Goal: Ask a question: Seek information or help from site administrators or community

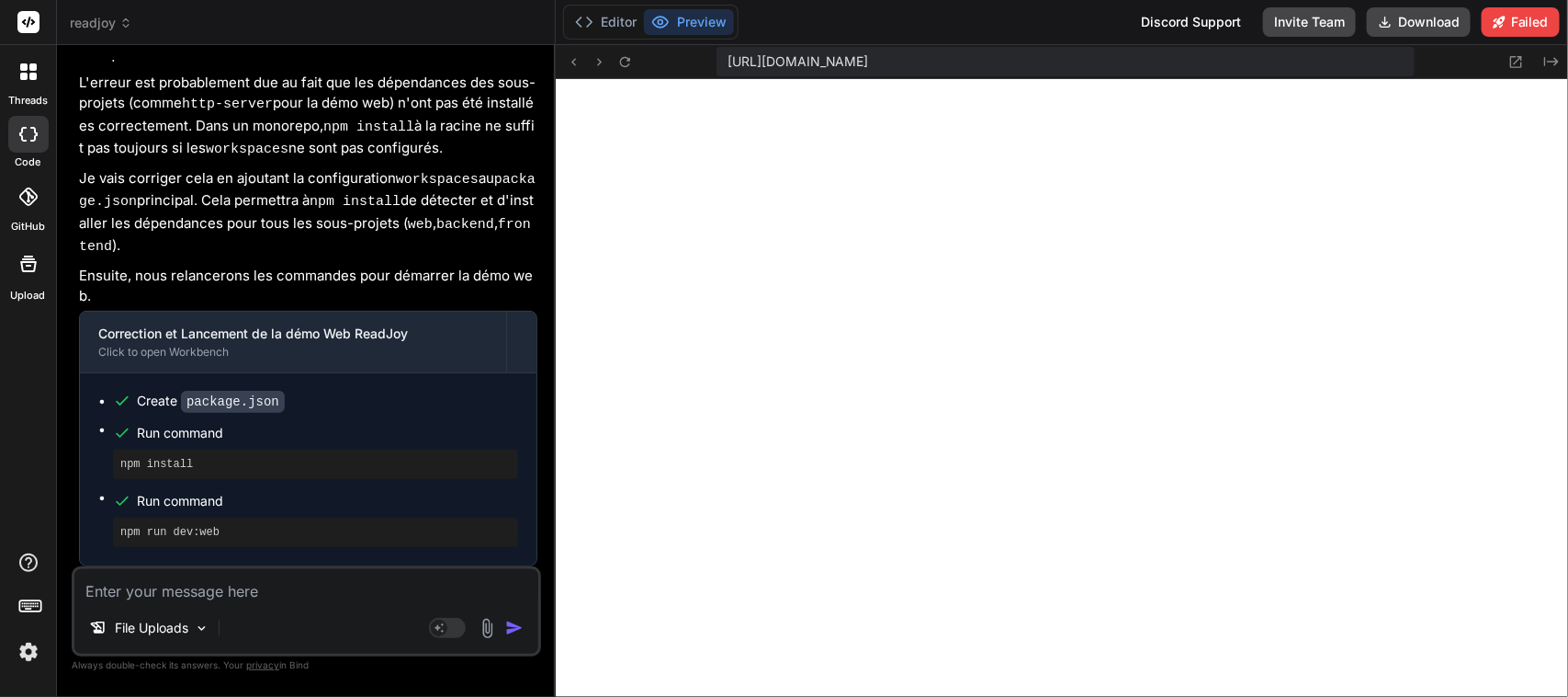
scroll to position [4267, 0]
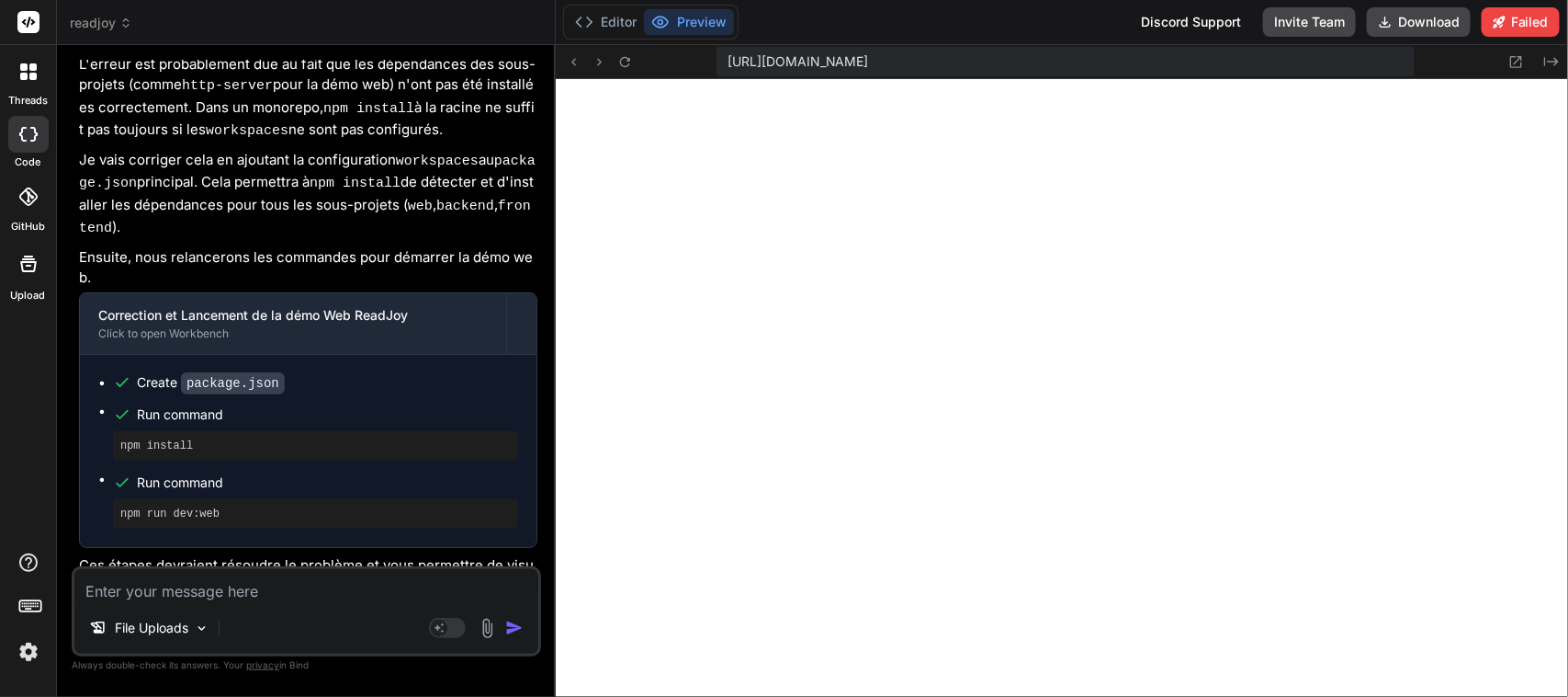
click at [242, 599] on textarea at bounding box center [306, 585] width 464 height 33
type textarea "J"
type textarea "x"
type textarea "Je"
type textarea "x"
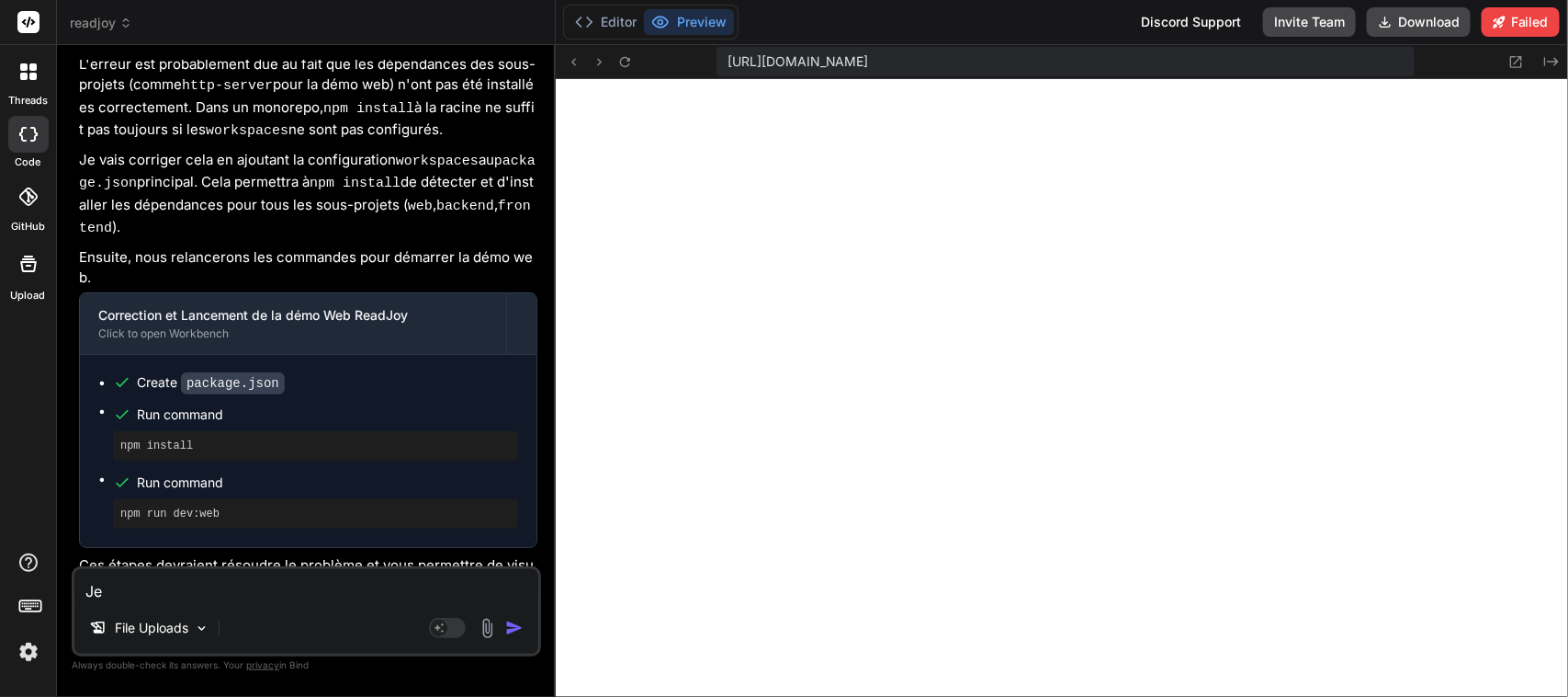
type textarea "Je"
type textarea "x"
type textarea "Je n"
type textarea "x"
type textarea "Je n'"
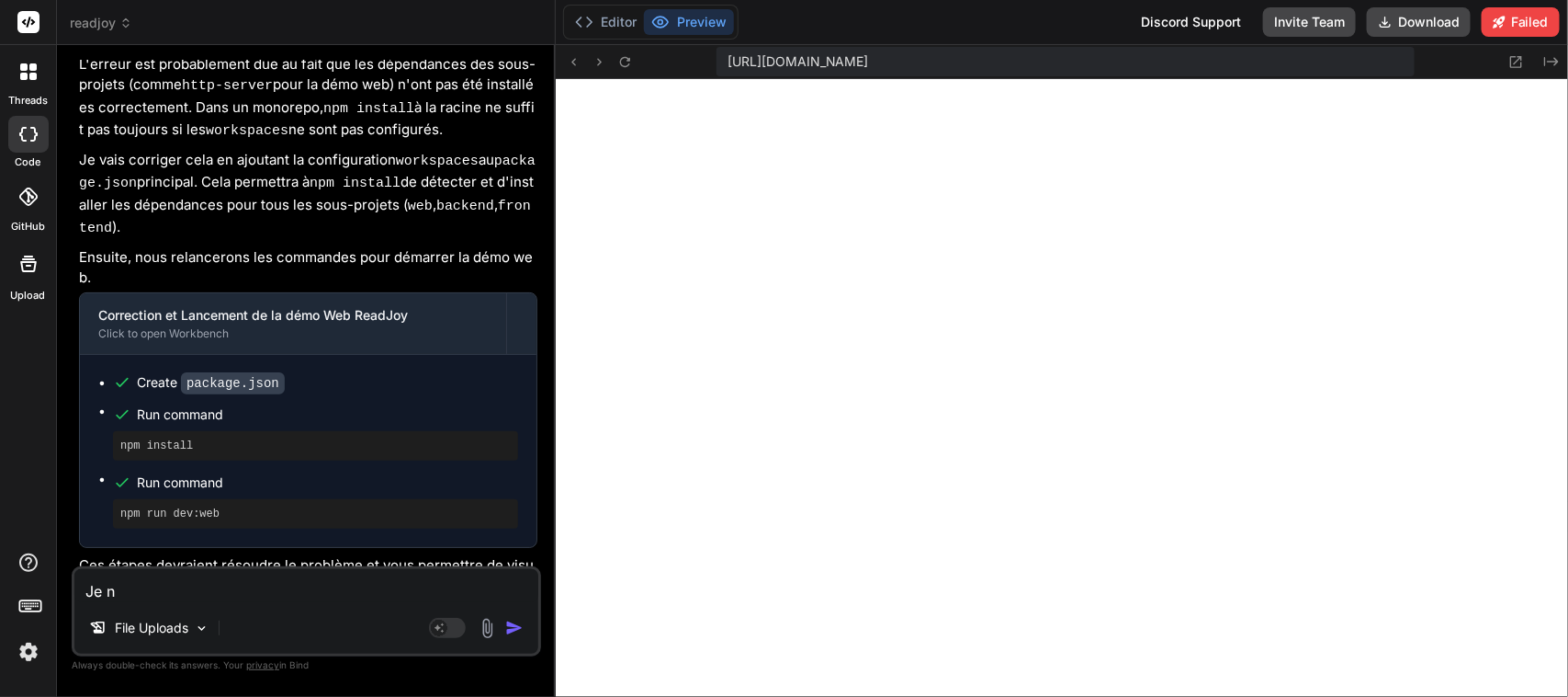
type textarea "x"
type textarea "Je n'a"
type textarea "x"
type textarea "Je n'ai"
type textarea "x"
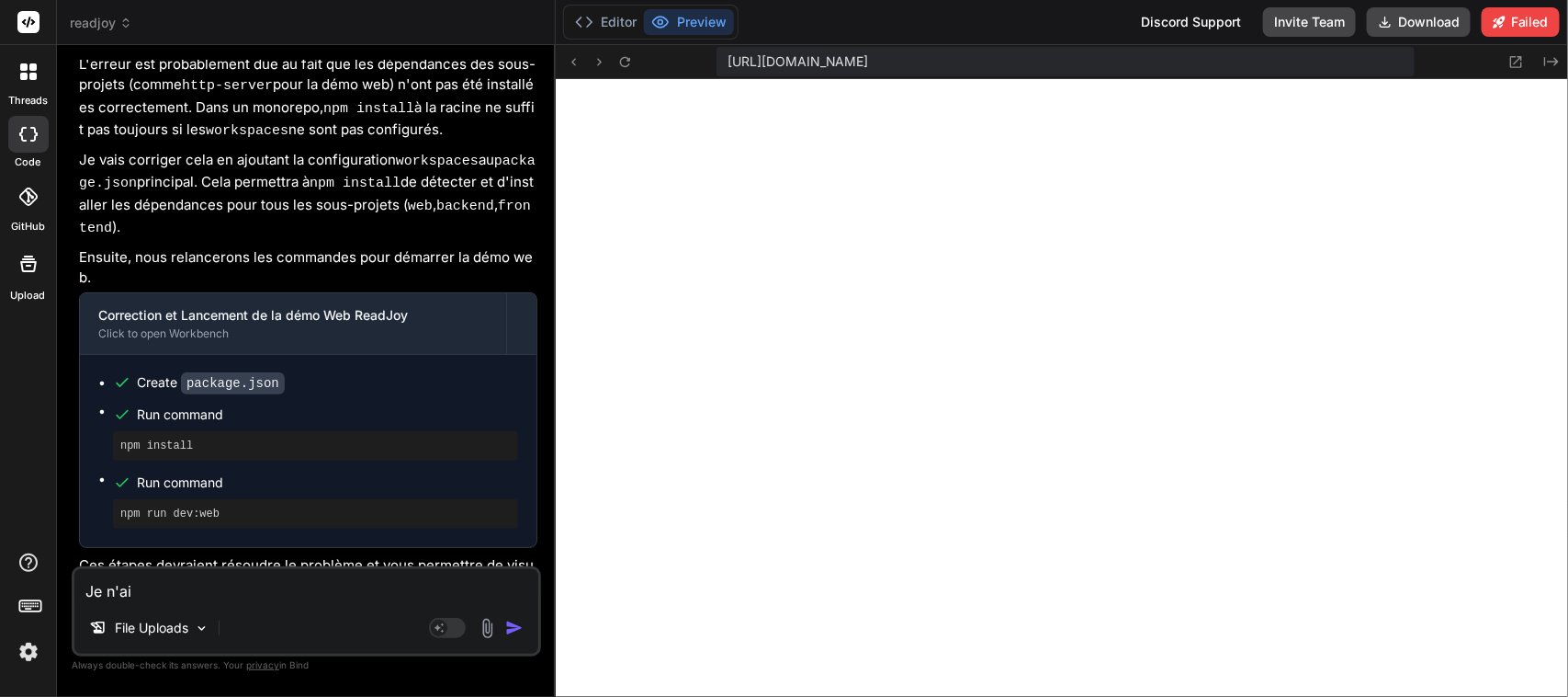
type textarea "Je n'ai"
type textarea "x"
type textarea "Je n'ai t"
type textarea "x"
type textarea "Je n'ai to"
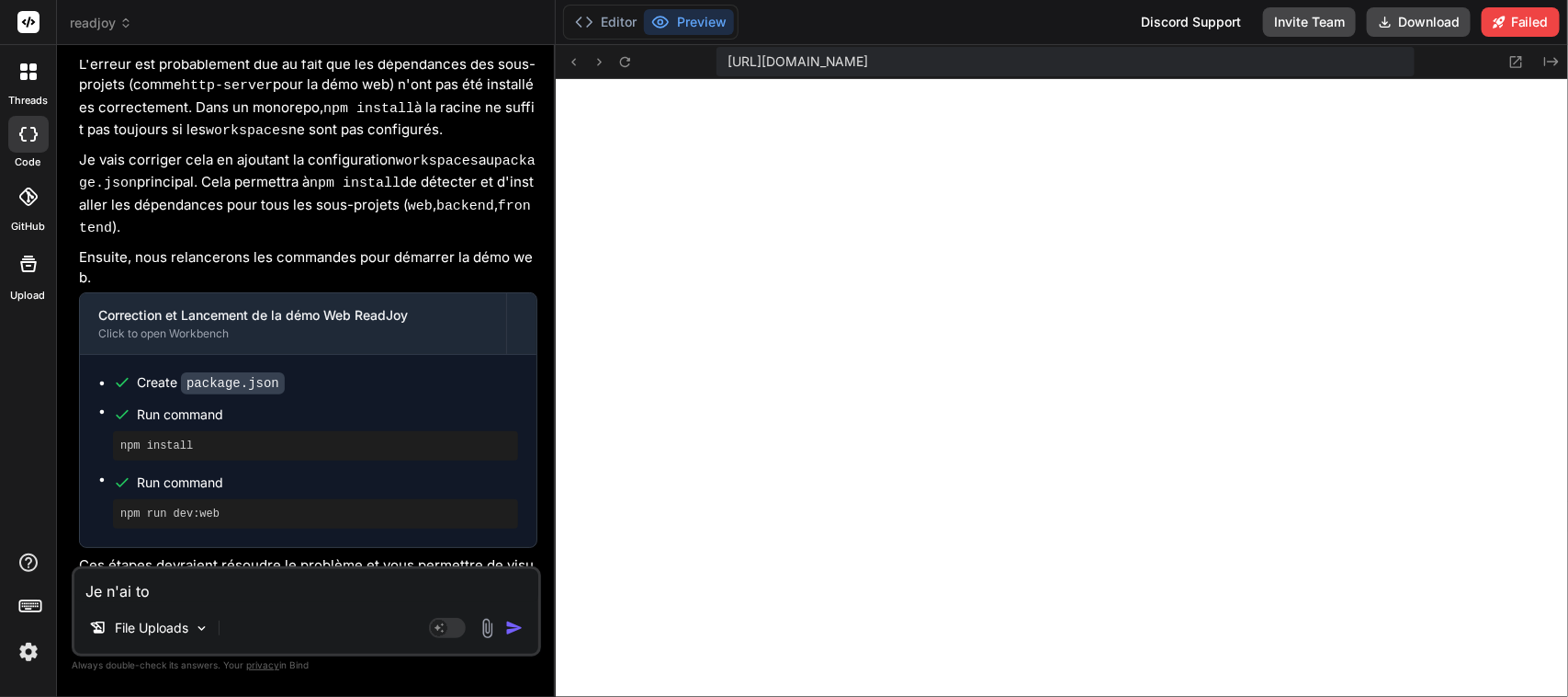
type textarea "x"
type textarea "Je n'ai tou"
type textarea "x"
type textarea "Je n'ai touj"
type textarea "x"
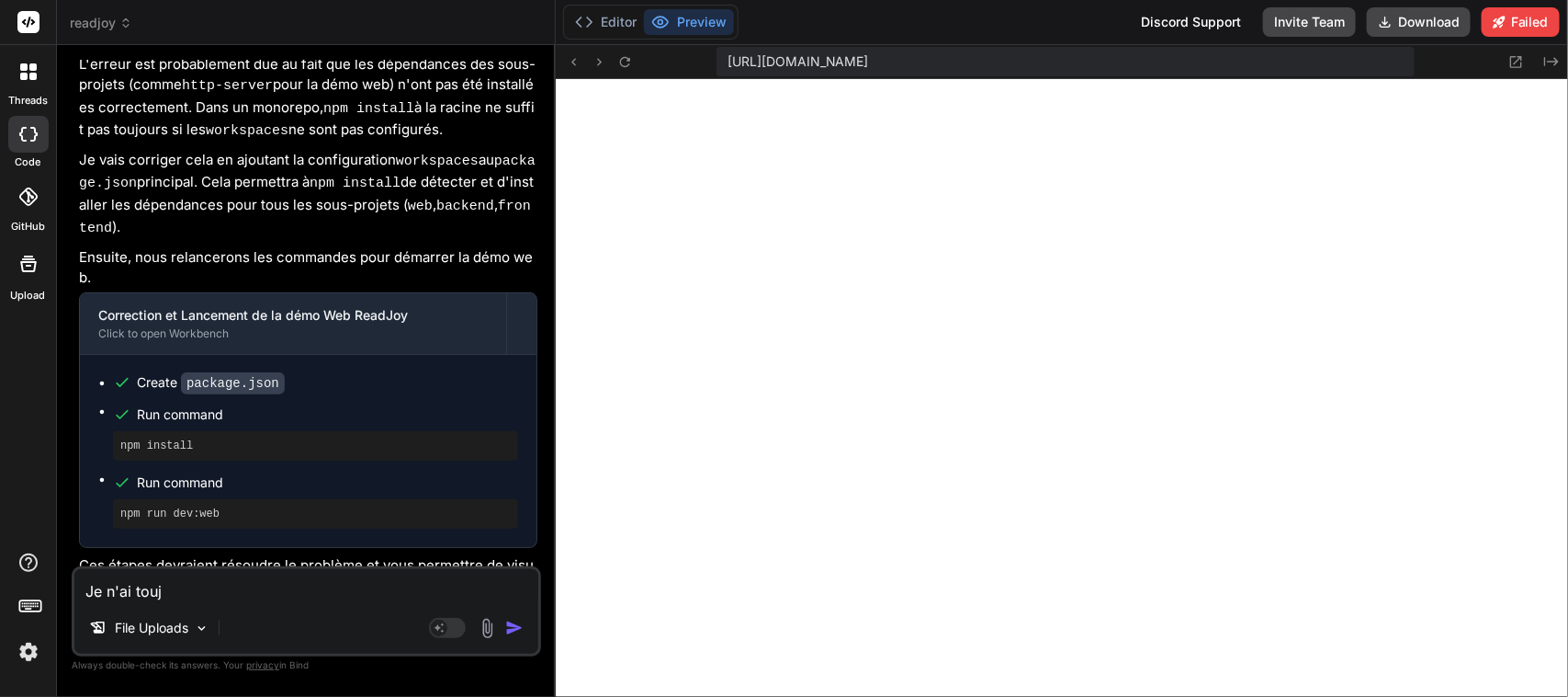
type textarea "Je n'ai toujo"
type textarea "x"
type textarea "Je n'ai toujour"
type textarea "x"
type textarea "Je n'ai toujours"
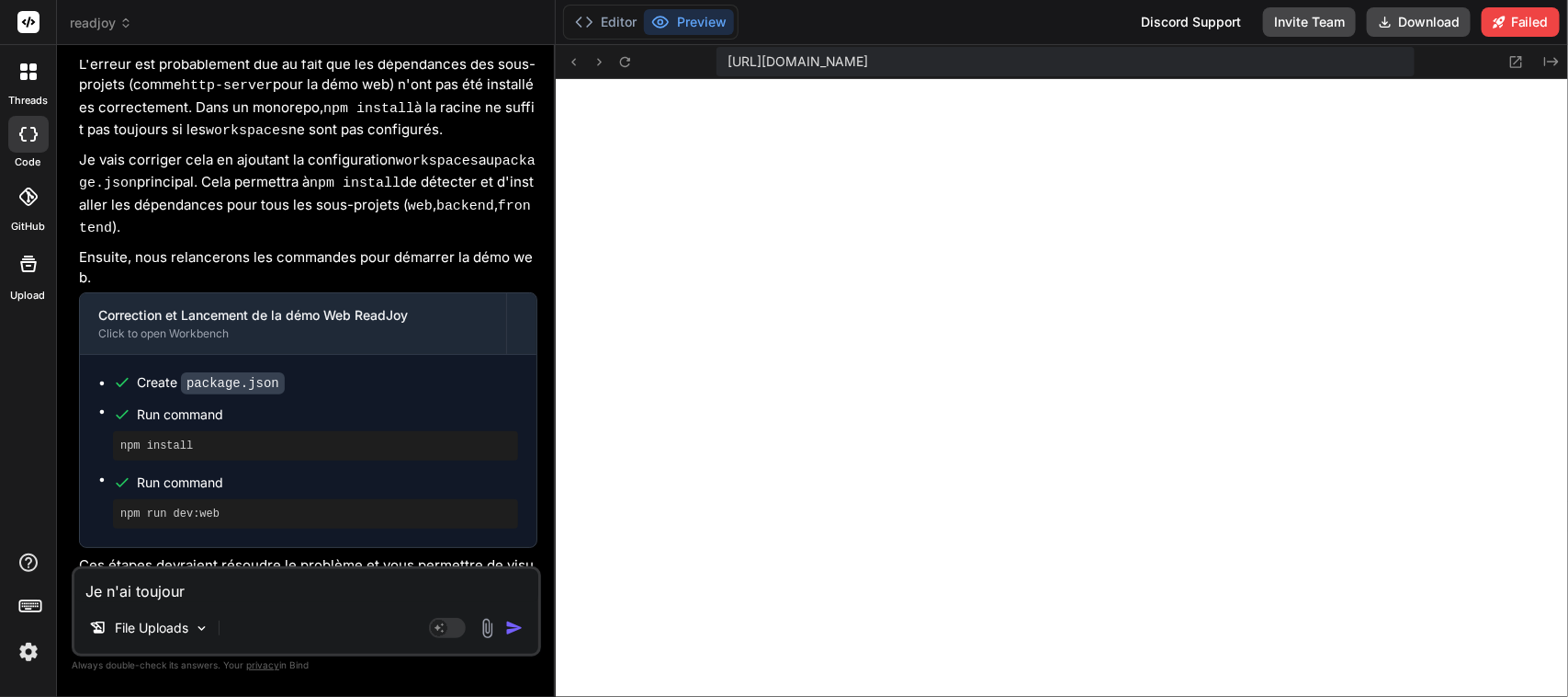
type textarea "x"
type textarea "Je n'ai toujours"
type textarea "x"
type textarea "Je n'ai toujours p"
type textarea "x"
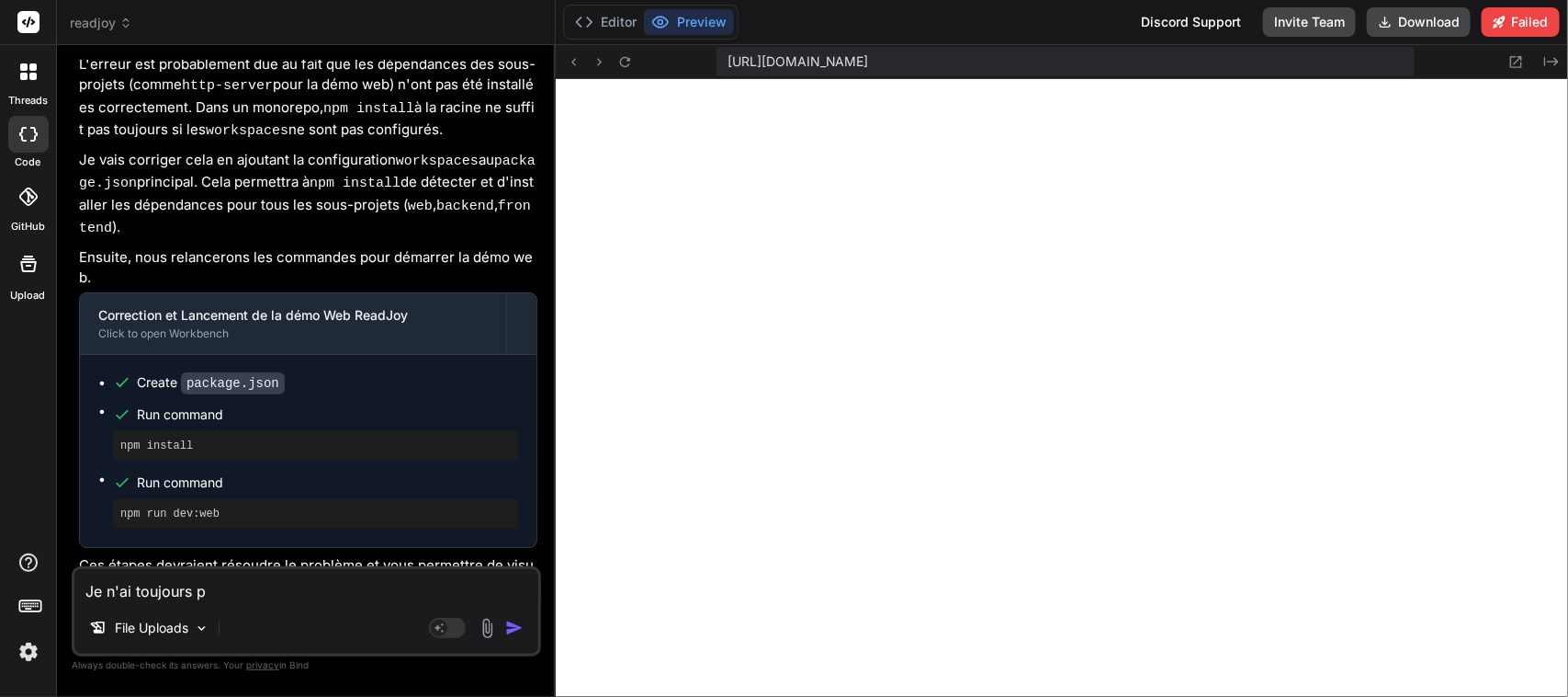
type textarea "Je n'ai toujours pa"
type textarea "x"
type textarea "Je n'ai toujours pas"
type textarea "x"
type textarea "Je n'ai toujours pas"
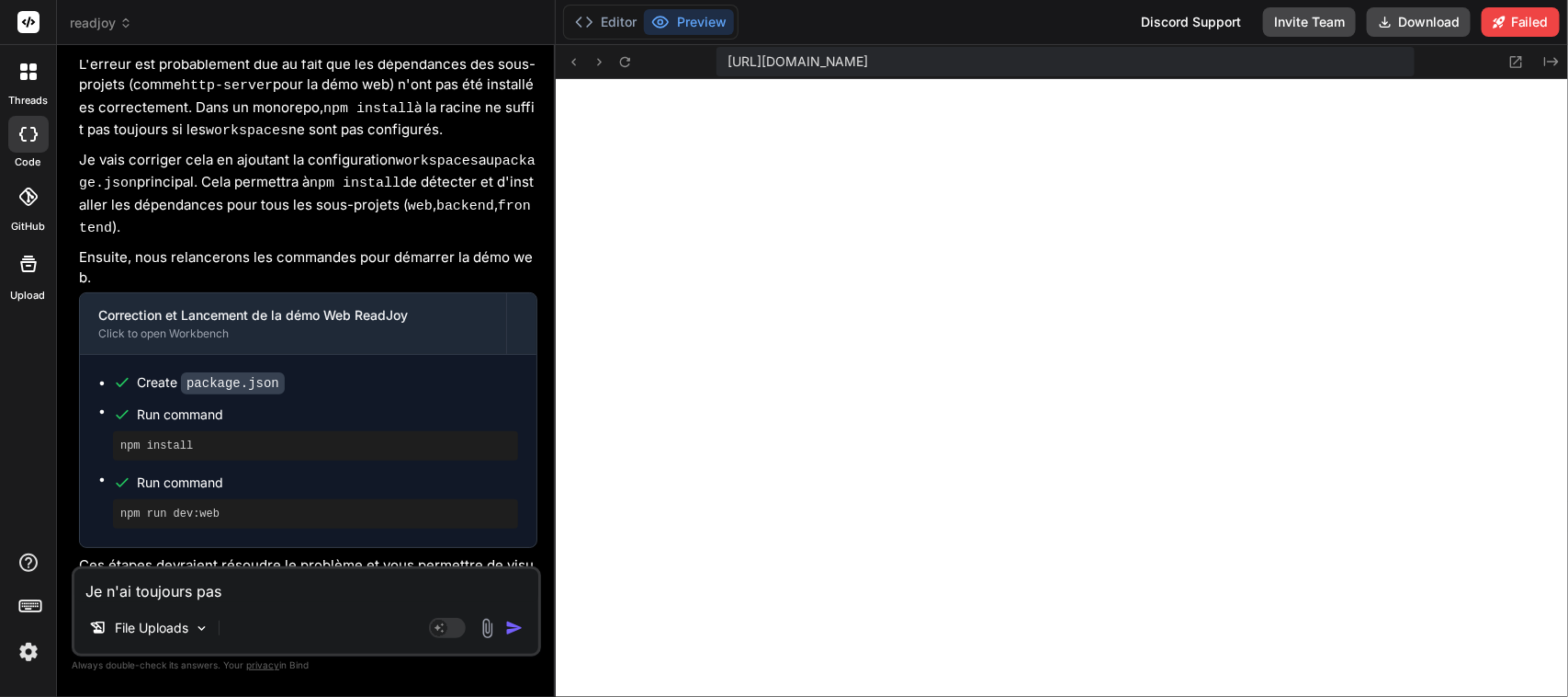
type textarea "x"
type textarea "Je n'ai toujours pas l"
type textarea "x"
type textarea "Je n'ai toujours pas l'"
type textarea "x"
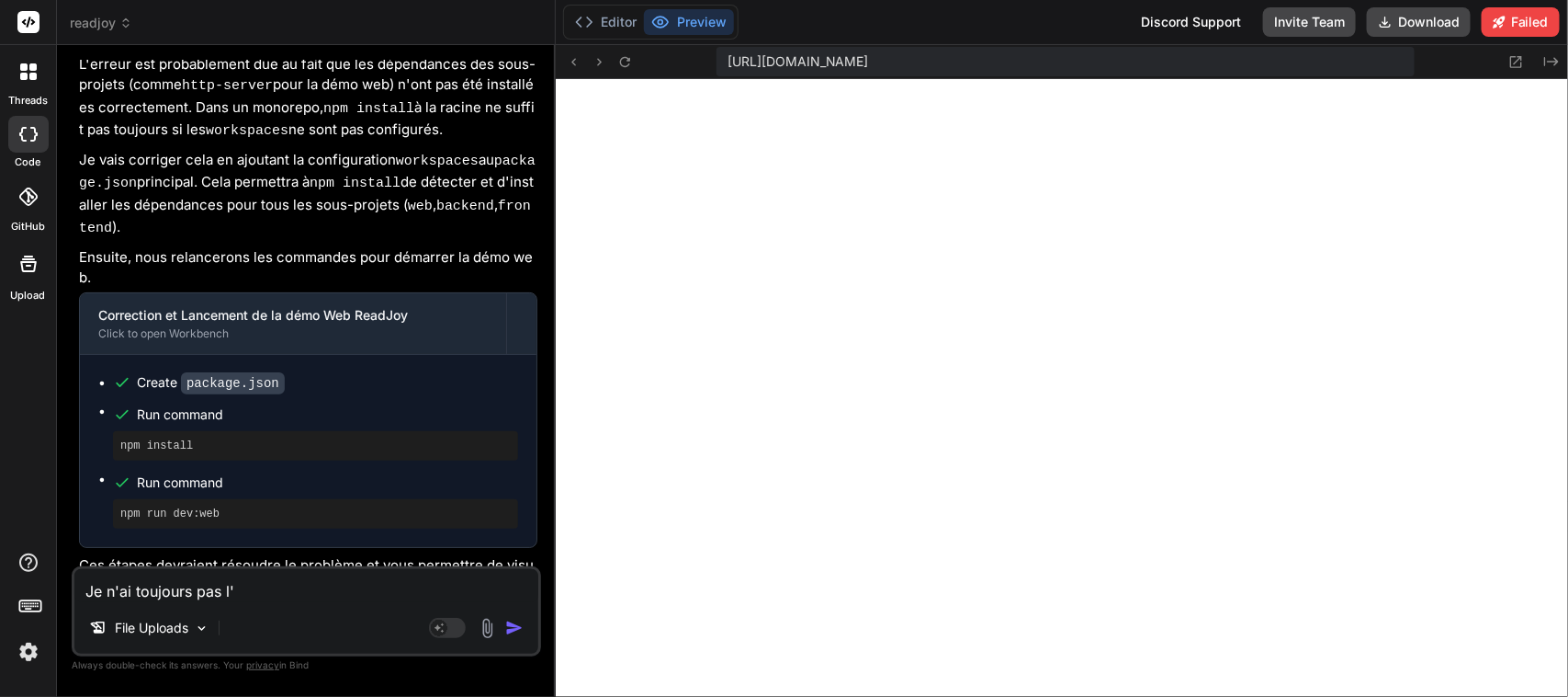
type textarea "Je n'ai toujours pas l'o"
type textarea "x"
type textarea "Je n'ai toujours pas l'op"
type textarea "x"
type textarea "Je n'ai toujours pas l'opt"
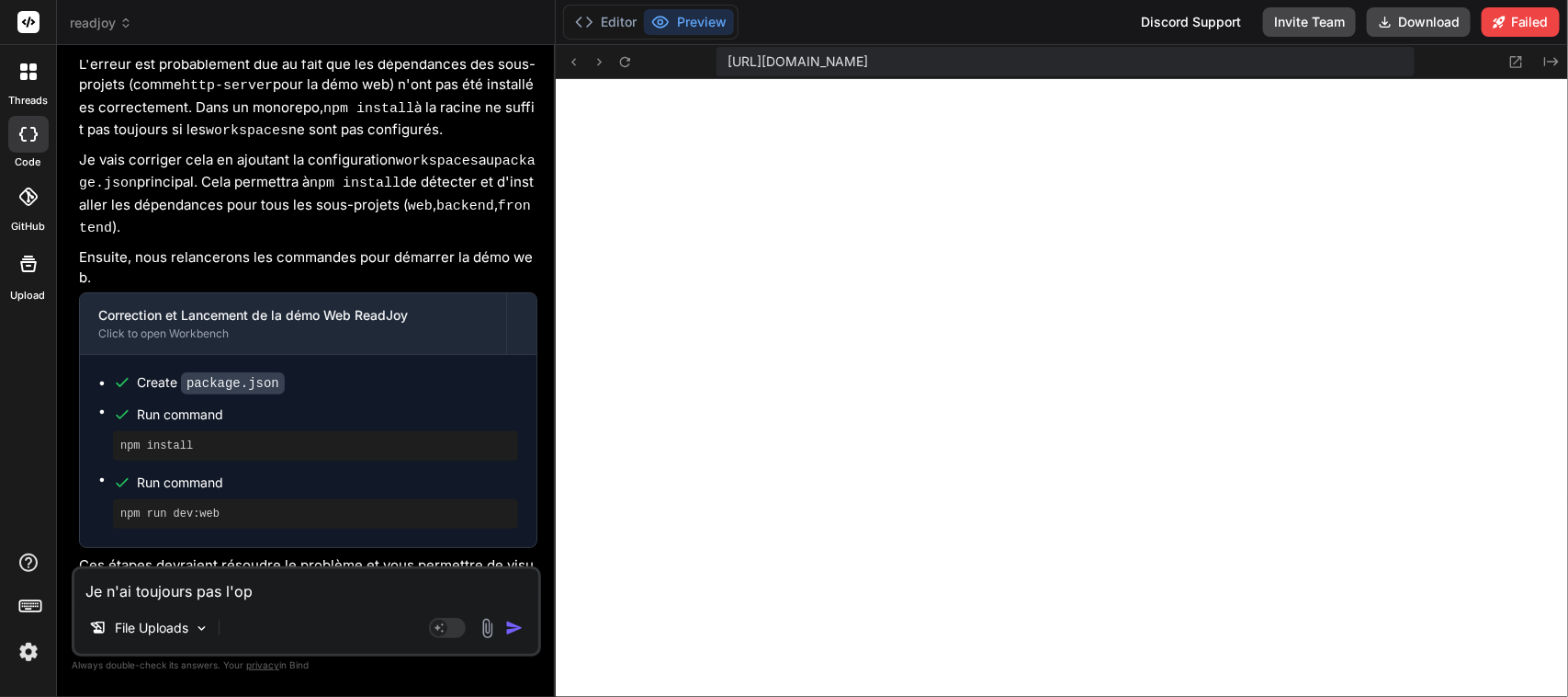
type textarea "x"
type textarea "Je n'ai toujours pas l'opti"
type textarea "x"
type textarea "Je n'ai toujours pas l'optio"
type textarea "x"
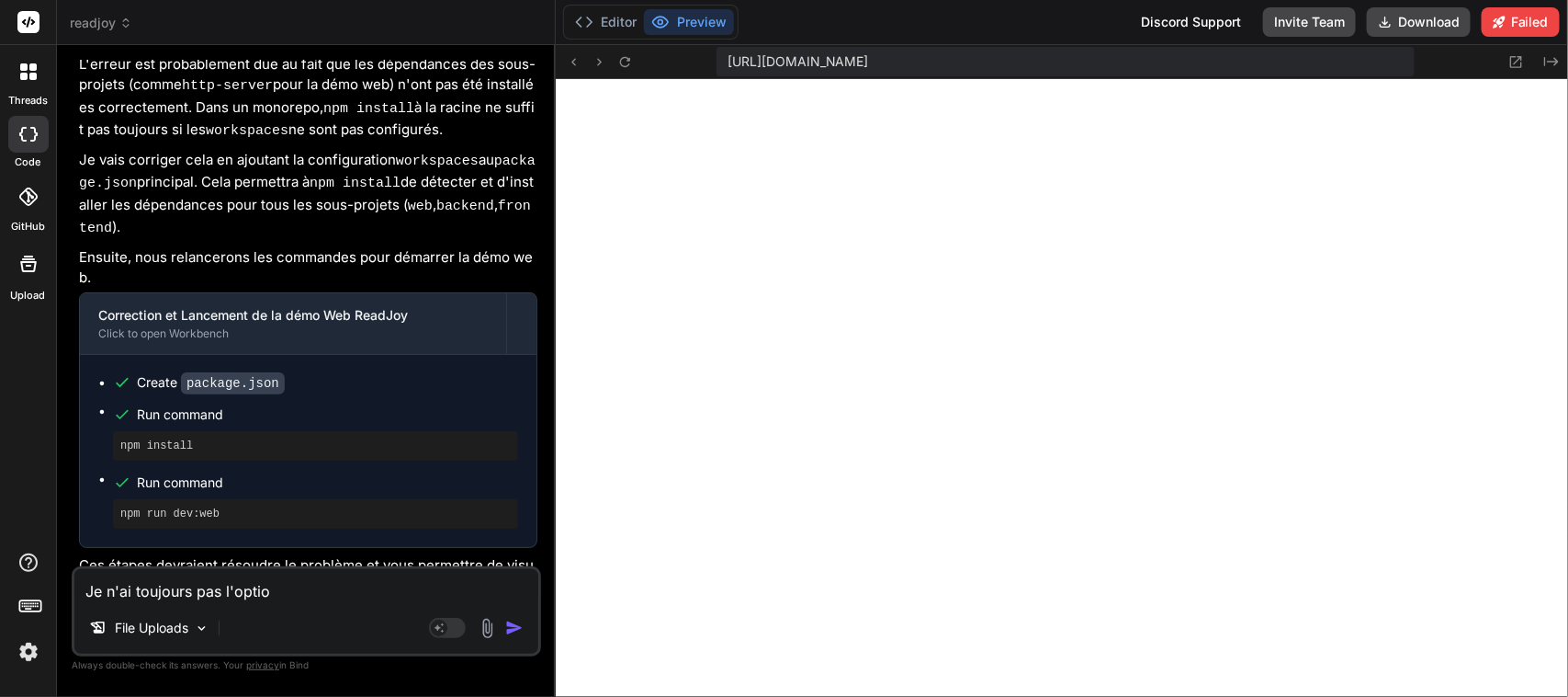
type textarea "Je n'ai toujours pas l'option"
type textarea "x"
type textarea "Je n'ai toujours pas l'option"
type textarea "x"
type textarea "Je n'ai toujours pas l'option p"
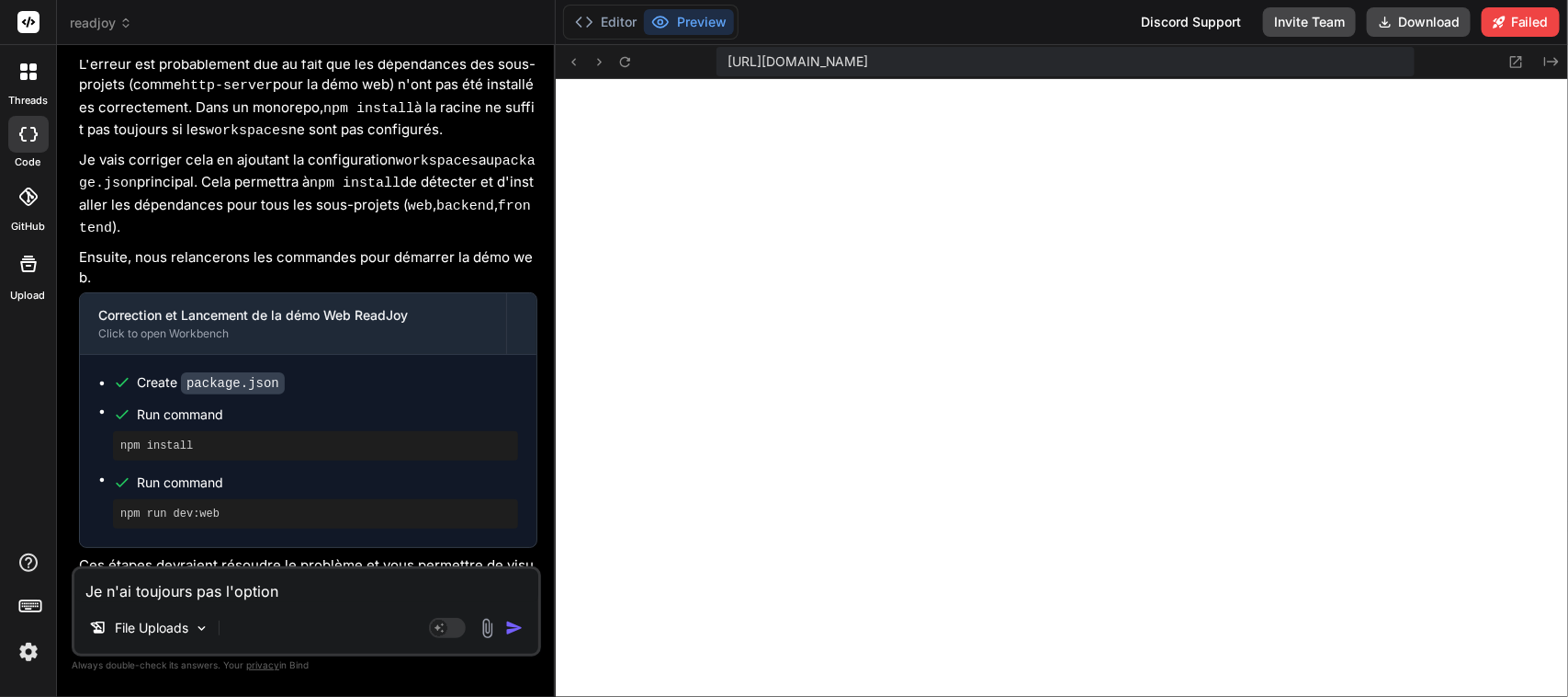
type textarea "x"
type textarea "Je n'ai toujours pas l'option po"
type textarea "x"
type textarea "Je n'ai toujours pas l'option pou"
type textarea "x"
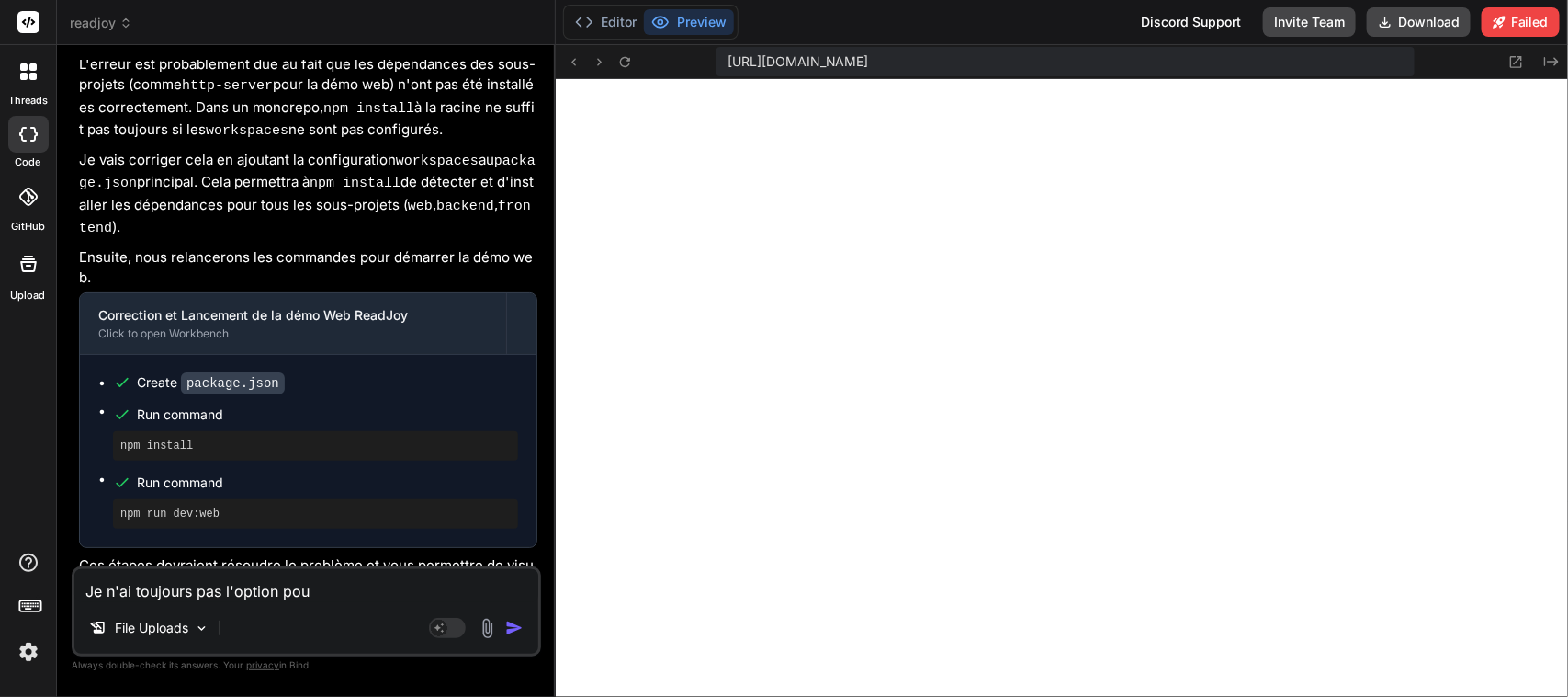
type textarea "Je n'ai toujours pas l'option pour"
type textarea "x"
type textarea "Je n'ai toujours pas l'option pour"
type textarea "x"
type textarea "Je n'ai toujours pas l'option pour d"
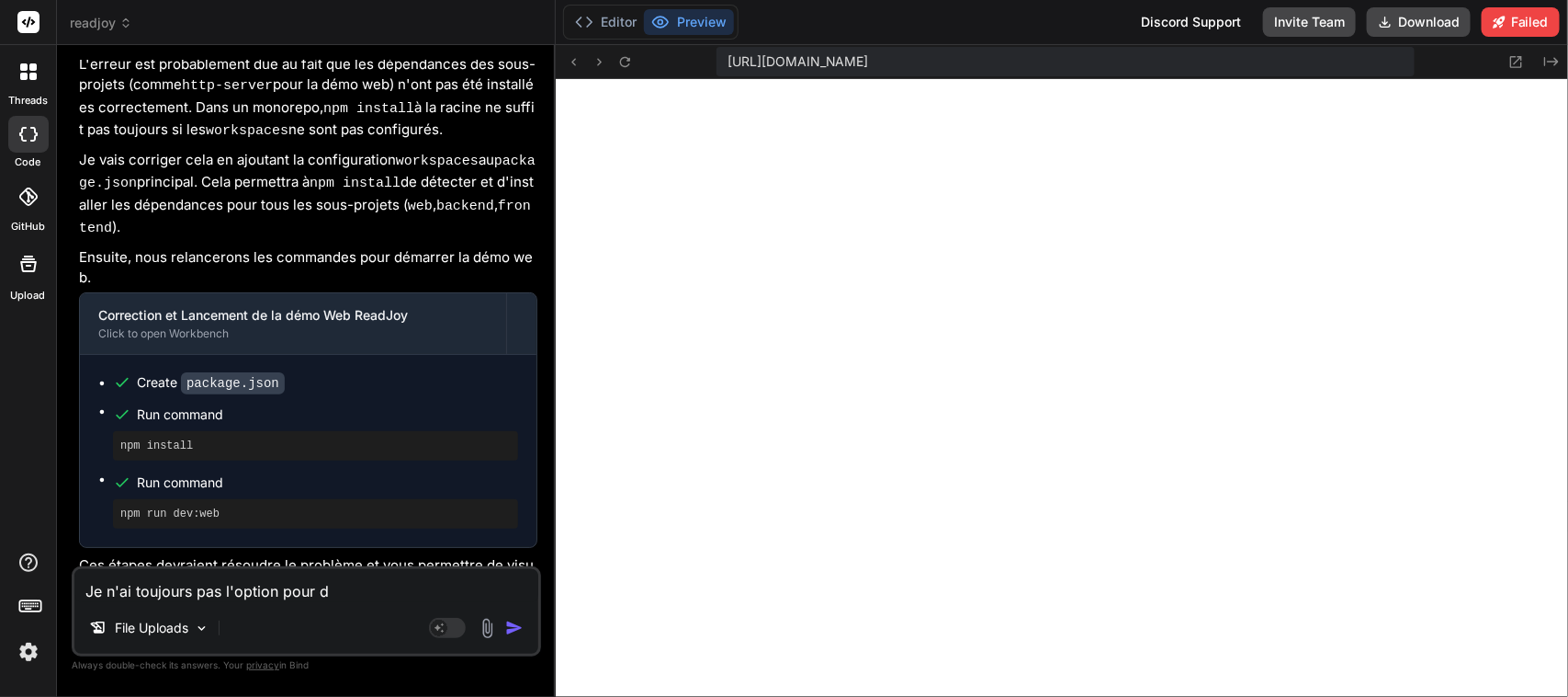
type textarea "x"
type textarea "Je n'ai toujours pas l'option pour de"
type textarea "x"
type textarea "Je n'ai toujours pas l'option pour dep"
type textarea "x"
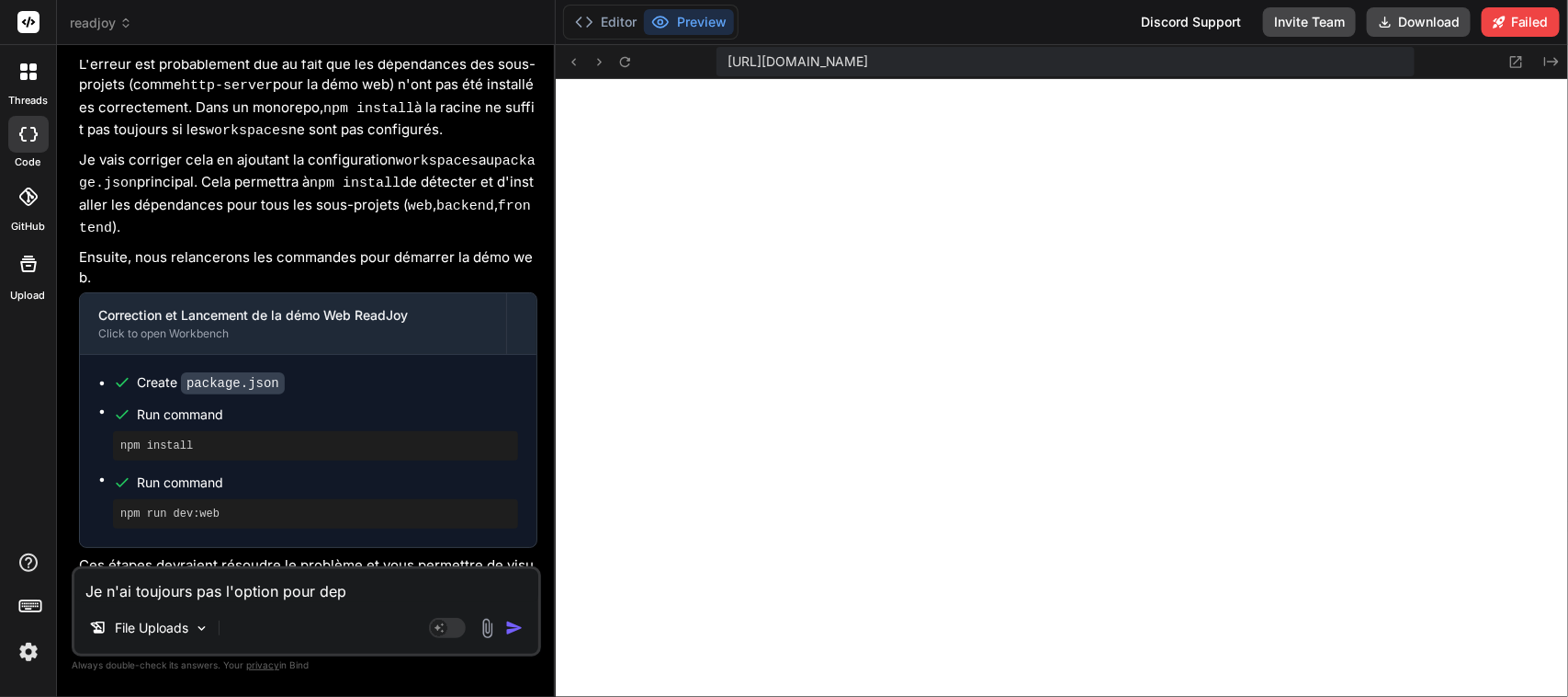
type textarea "Je n'ai toujours pas l'option pour depl"
type textarea "x"
type textarea "Je n'ai toujours pas l'option pour deplo"
type textarea "x"
type textarea "Je n'ai toujours pas l'option pour deploy"
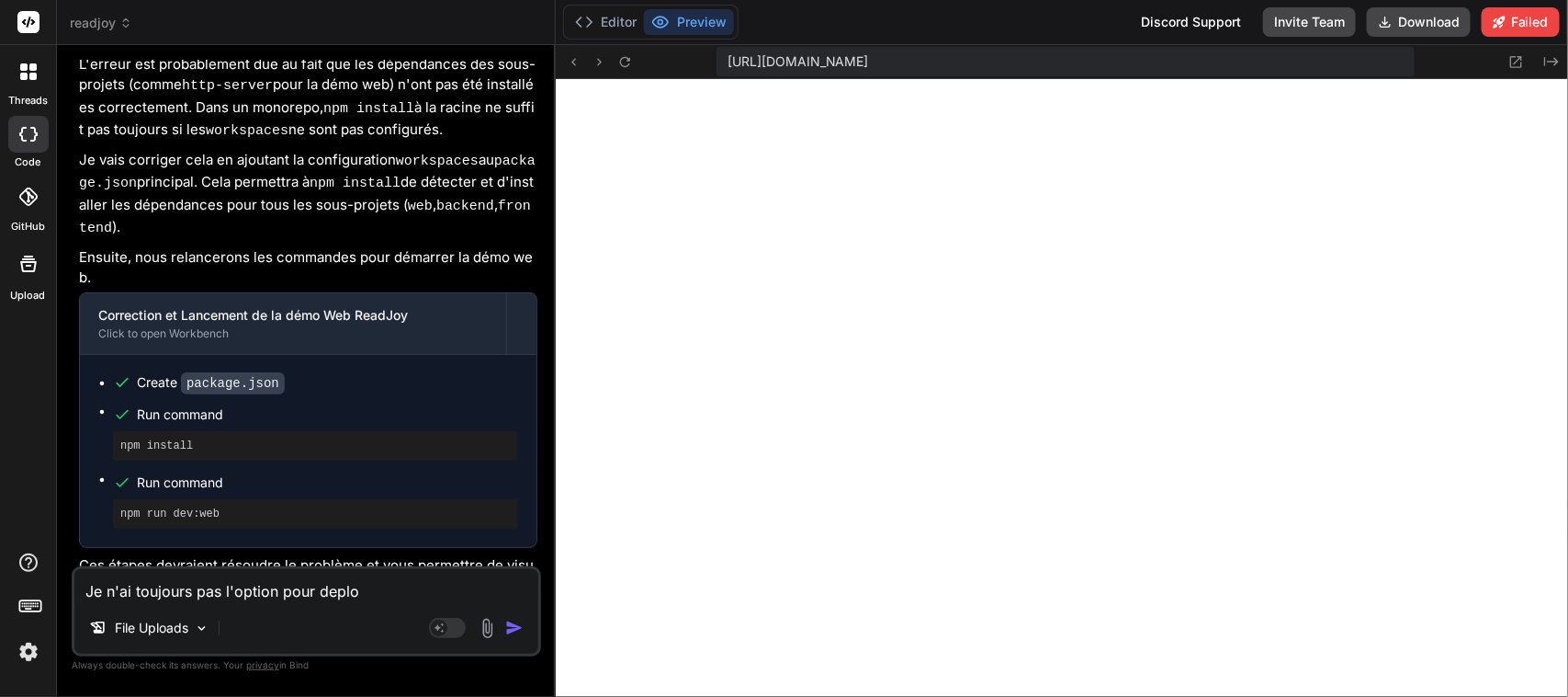
type textarea "x"
type textarea "Je n'ai toujours pas l'option pour deploye"
type textarea "x"
type textarea "Je n'ai toujours pas l'option pour deployer"
type textarea "x"
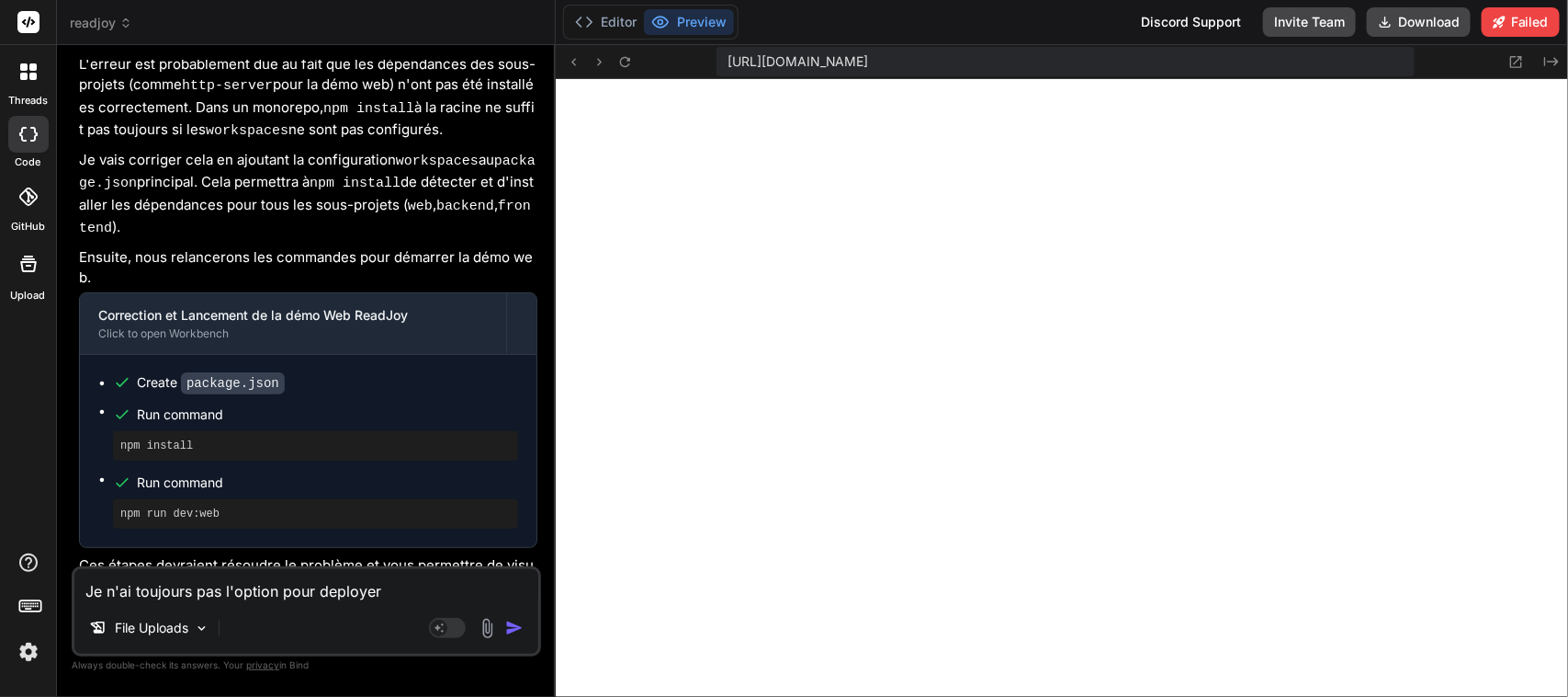
type textarea "Je n'ai toujours pas l'option pour deployer."
type textarea "x"
type textarea "Je n'ai toujours pas l'option pour deployer."
type textarea "x"
type textarea "Je n'ai toujours pas l'option pour deployer. D"
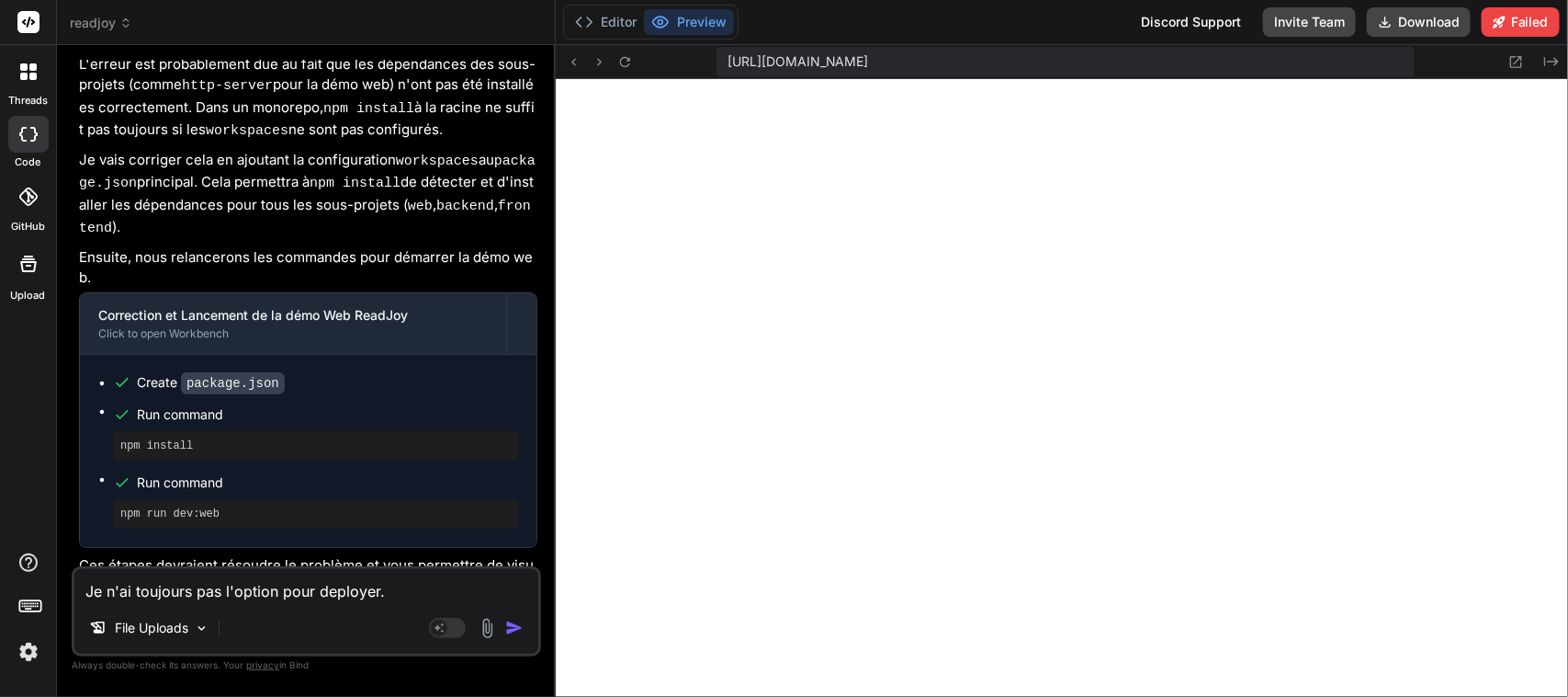
type textarea "x"
type textarea "Je n'ai toujours pas l'option pour deployer. De"
type textarea "x"
type textarea "Je n'ai toujours pas l'option pour deployer. De"
type textarea "x"
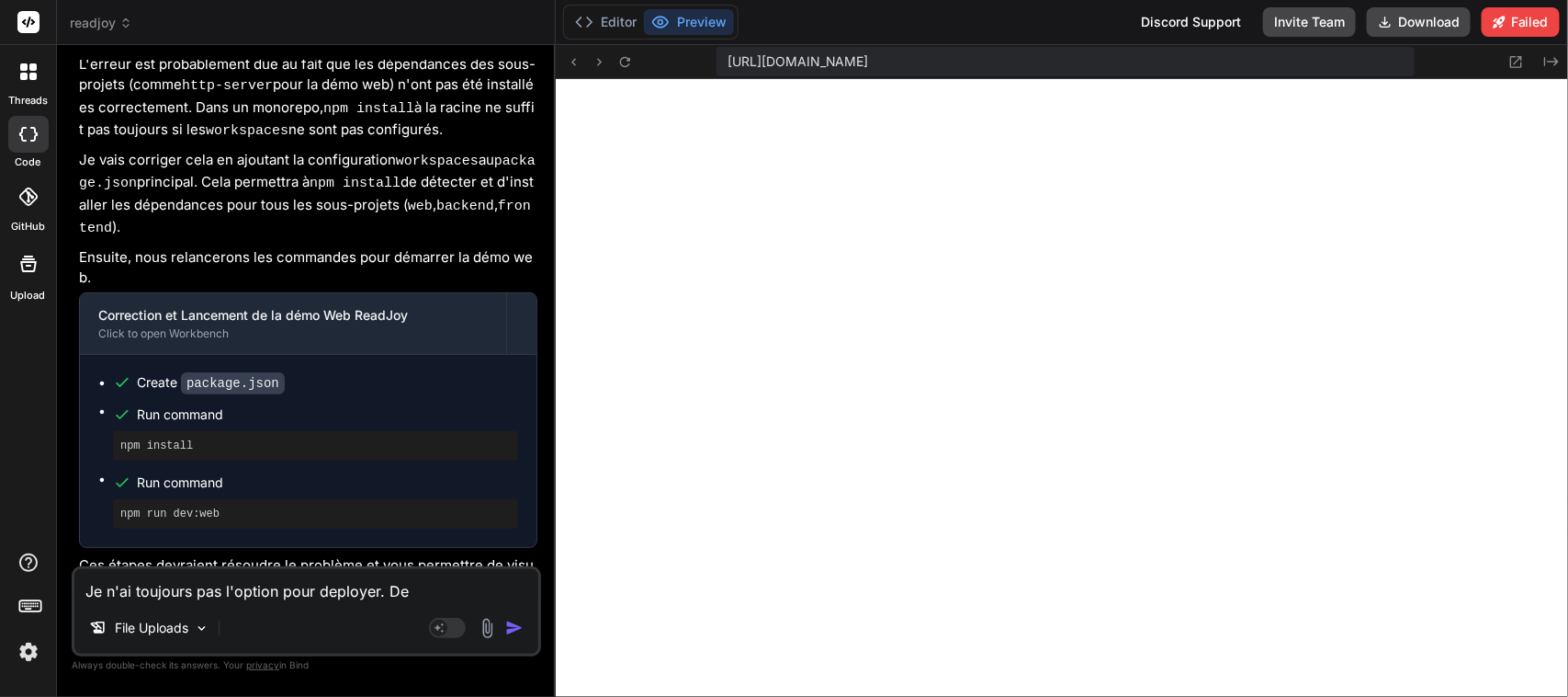
type textarea "Je n'ai toujours pas l'option pour deployer. De p"
type textarea "x"
type textarea "Je n'ai toujours pas l'option pour deployer. De pl"
type textarea "x"
type textarea "Je n'ai toujours pas l'option pour deployer. De plu"
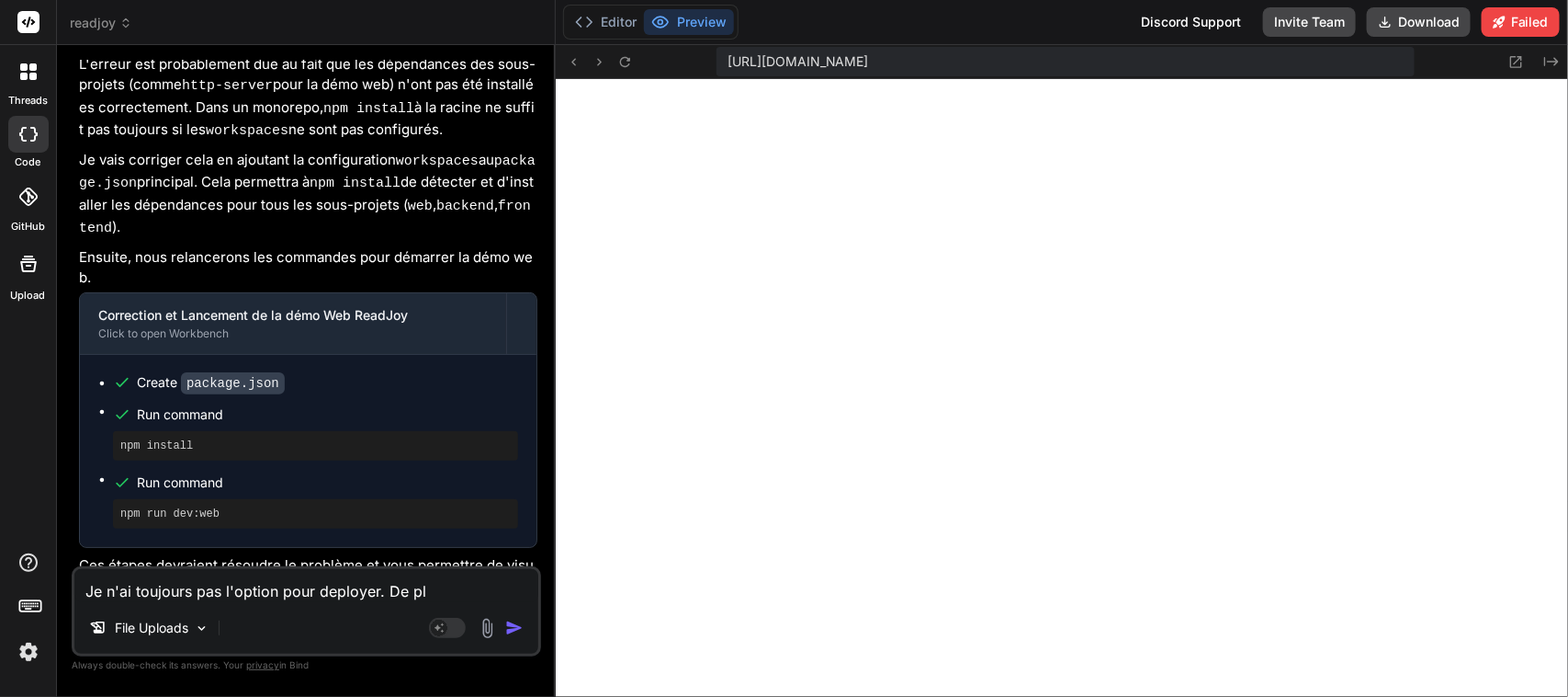
type textarea "x"
type textarea "Je n'ai toujours pas l'option pour deployer. De plus"
type textarea "x"
type textarea "Je n'ai toujours pas l'option pour deployer. De plus"
type textarea "x"
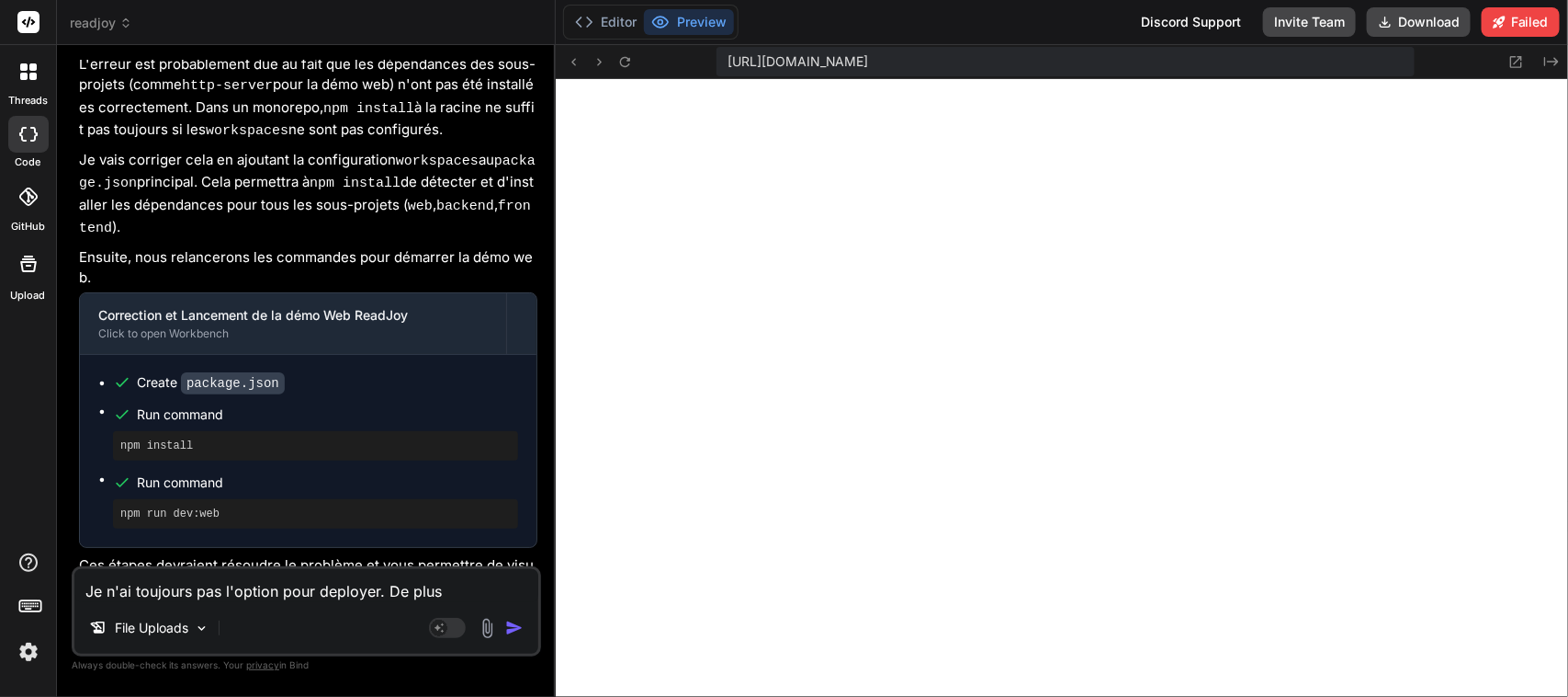
type textarea "Je n'ai toujours pas l'option pour deployer. De plus p"
type textarea "x"
type textarea "Je n'ai toujours pas l'option pour deployer. De plus po"
type textarea "x"
type textarea "Je n'ai toujours pas l'option pour deployer. De plus pou"
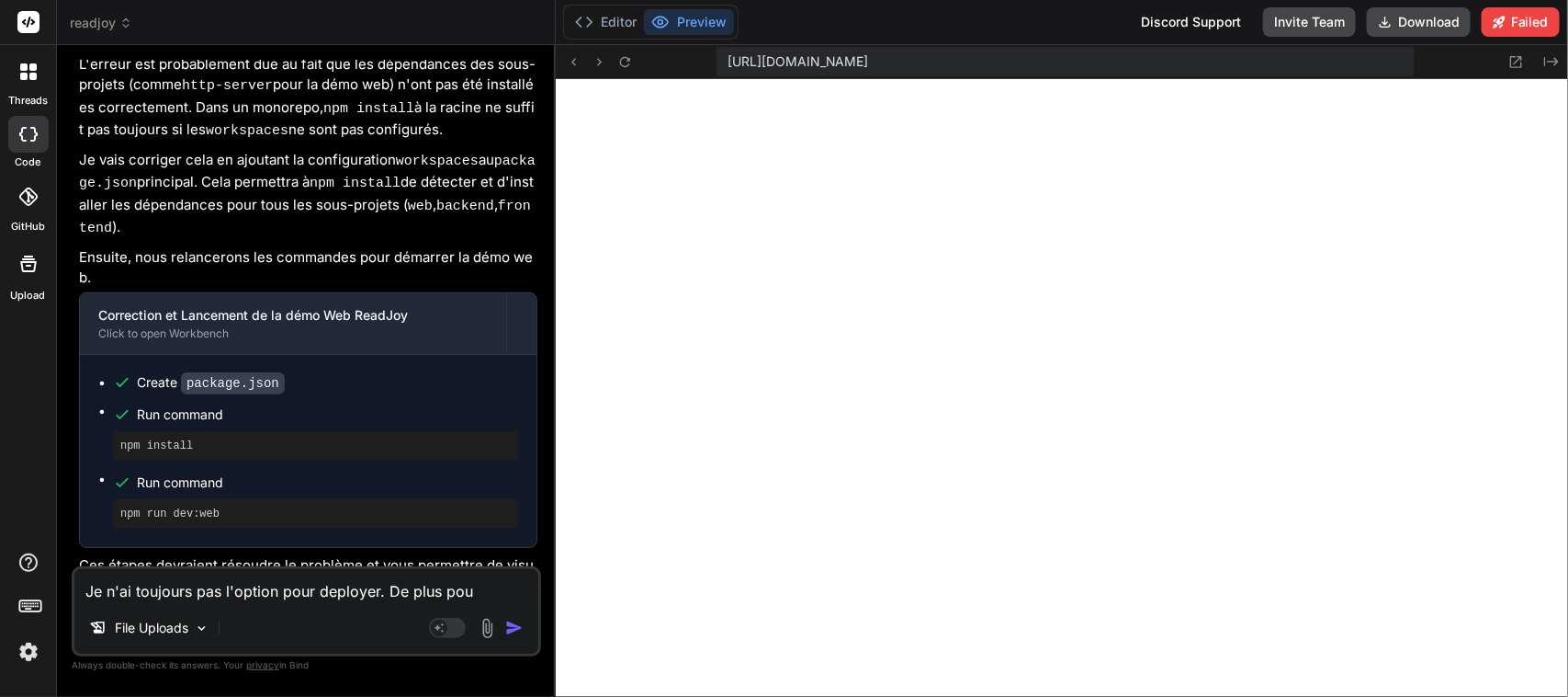
type textarea "x"
type textarea "Je n'ai toujours pas l'option pour deployer. De plus pour"
type textarea "x"
type textarea "Je n'ai toujours pas l'option pour deployer. De plus pour"
type textarea "x"
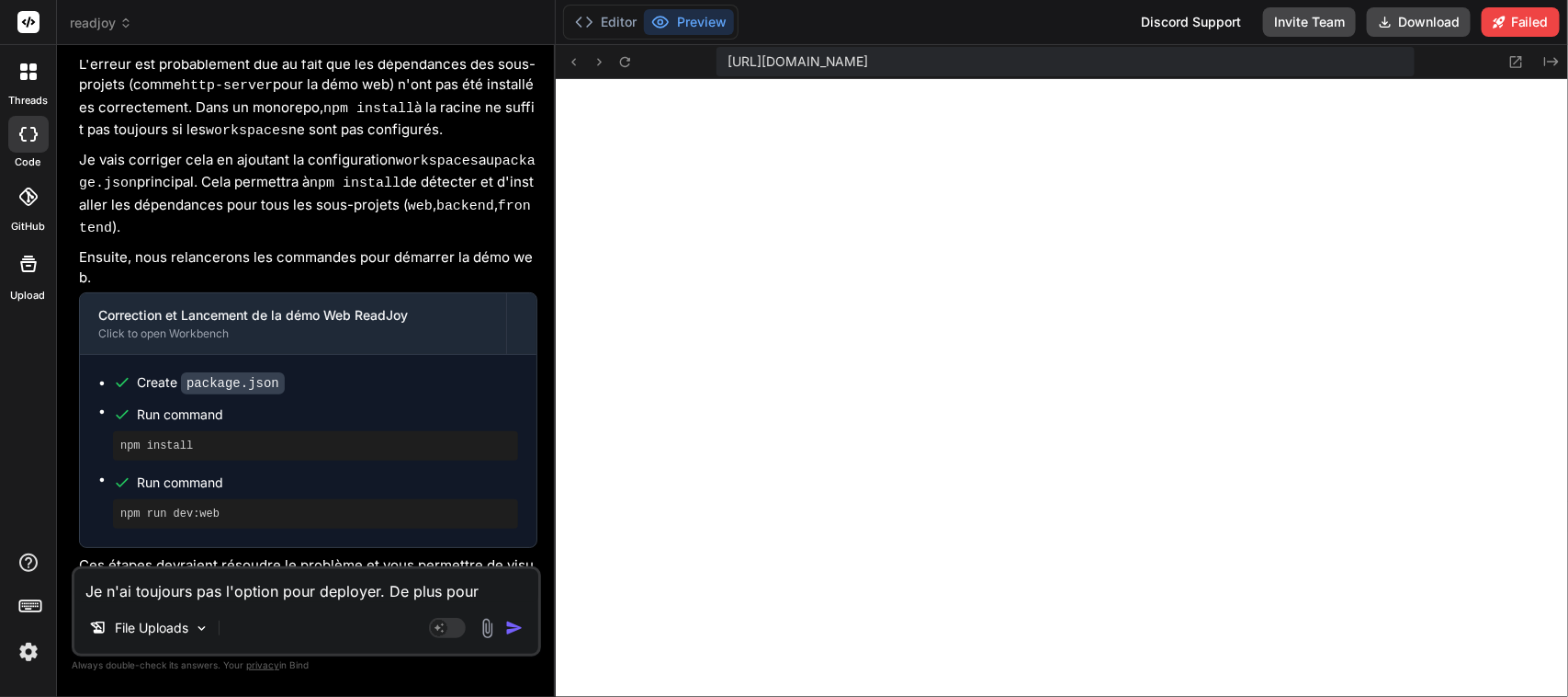
type textarea "Je n'ai toujours pas l'option pour deployer. De plus pour l"
type textarea "x"
type textarea "Je n'ai toujours pas l'option pour deployer. De plus pour le"
type textarea "x"
type textarea "Je n'ai toujours pas l'option pour deployer. De plus pour le"
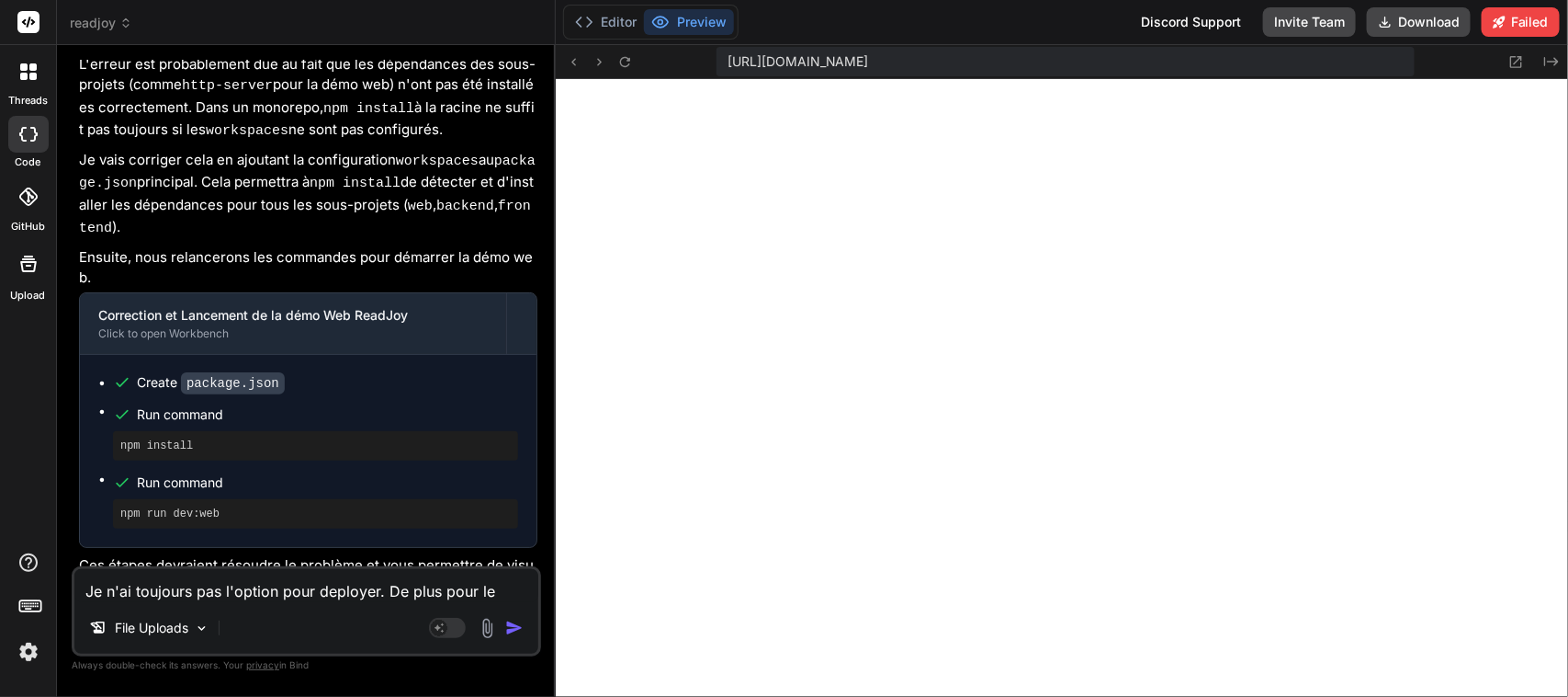
type textarea "x"
type textarea "Je n'ai toujours pas l'option pour deployer. De plus pour le c"
type textarea "x"
type textarea "Je n'ai toujours pas l'option pour deployer. De plus pour le co"
type textarea "x"
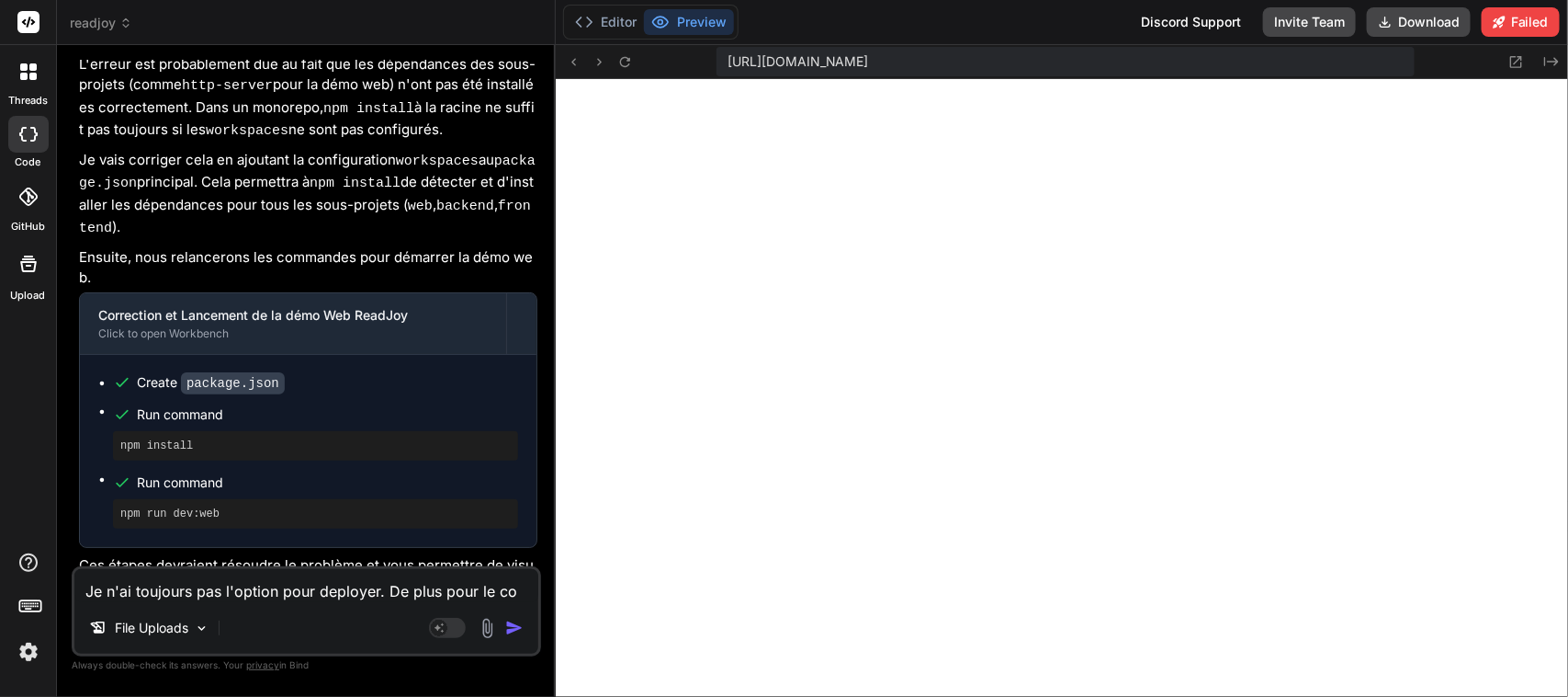
type textarea "Je n'ai toujours pas l'option pour deployer. De plus pour le con"
type textarea "x"
type textarea "Je n'ai toujours pas l'option pour deployer. De plus pour le cont"
type textarea "x"
type textarea "Je n'ai toujours pas l'option pour deployer. De plus pour le conte"
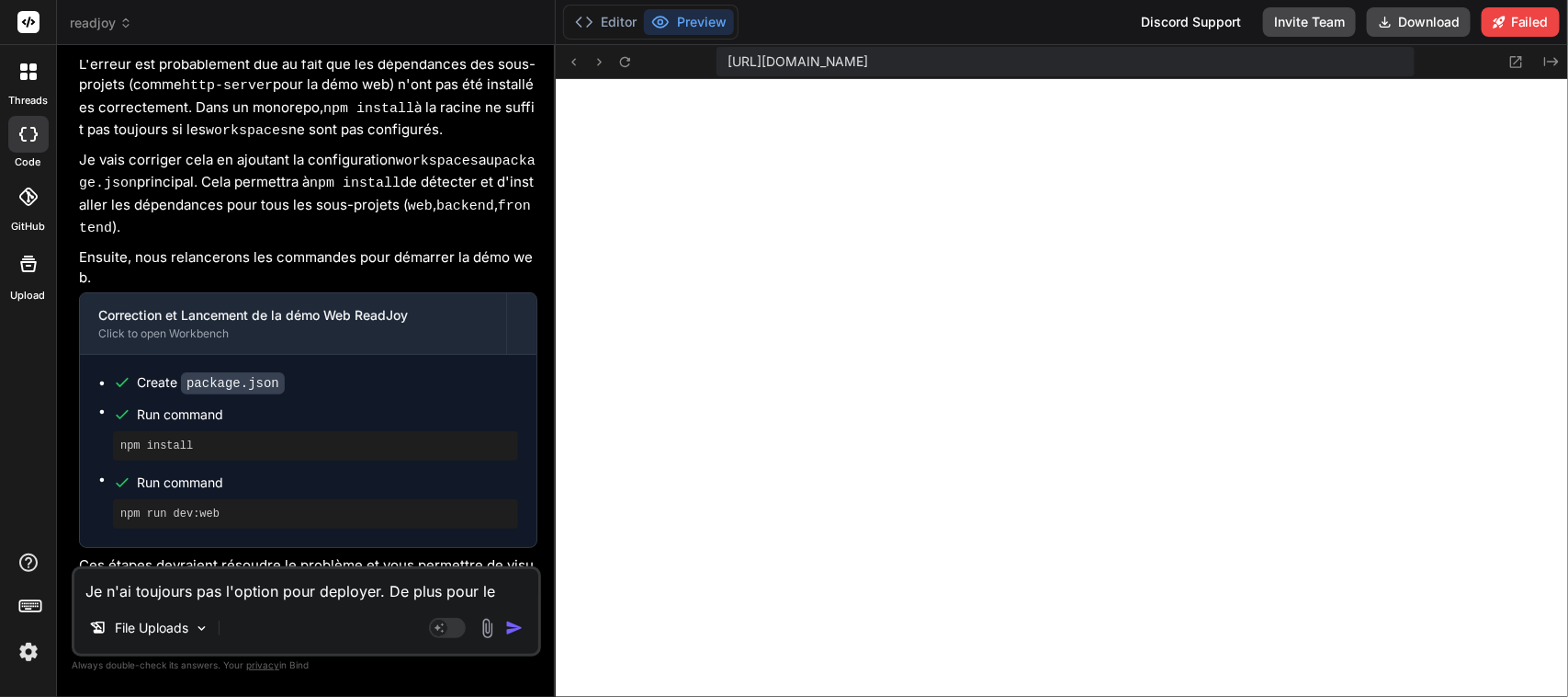
type textarea "x"
type textarea "Je n'ai toujours pas l'option pour deployer. De plus pour le conten"
type textarea "x"
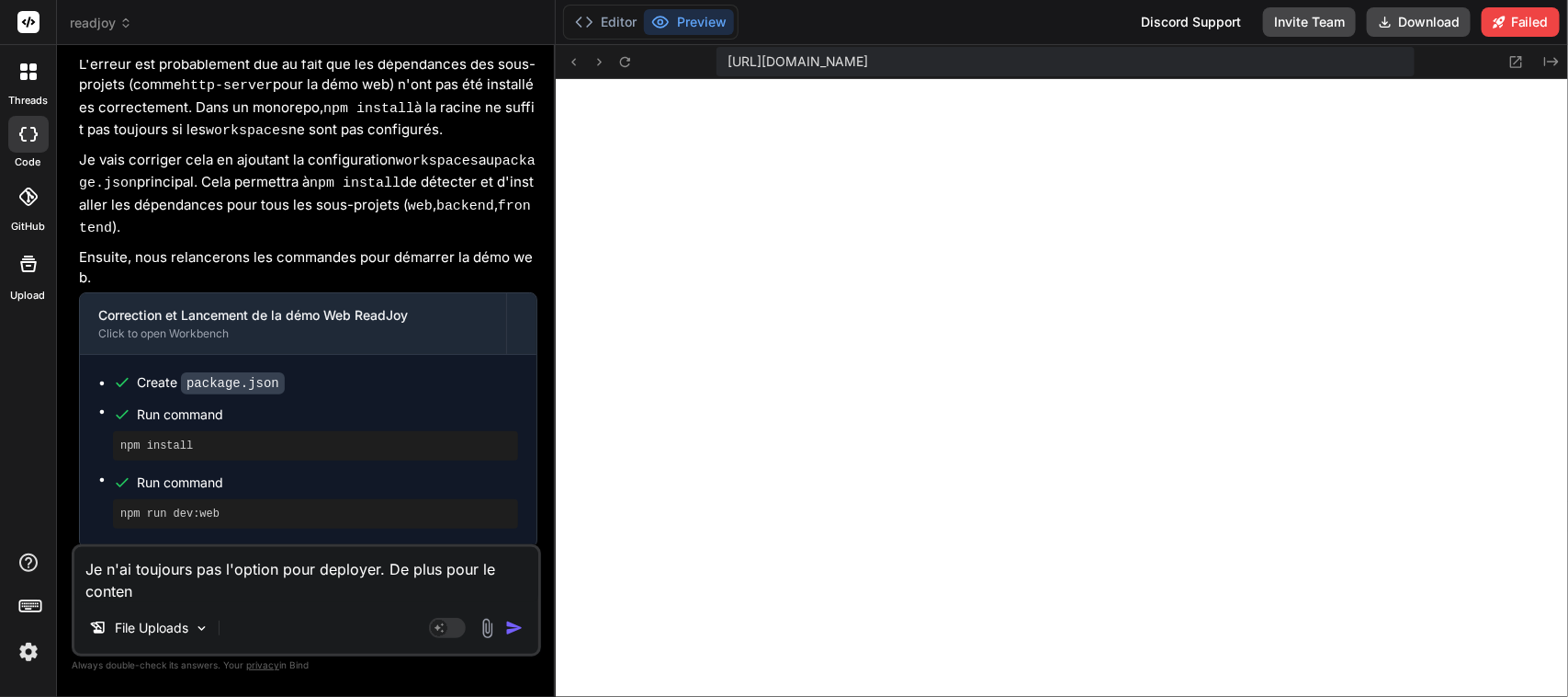
type textarea "Je n'ai toujours pas l'option pour deployer. De plus pour le contenu"
type textarea "x"
type textarea "Je n'ai toujours pas l'option pour deployer. De plus pour le contenu,"
type textarea "x"
type textarea "Je n'ai toujours pas l'option pour deployer. De plus pour le contenu,"
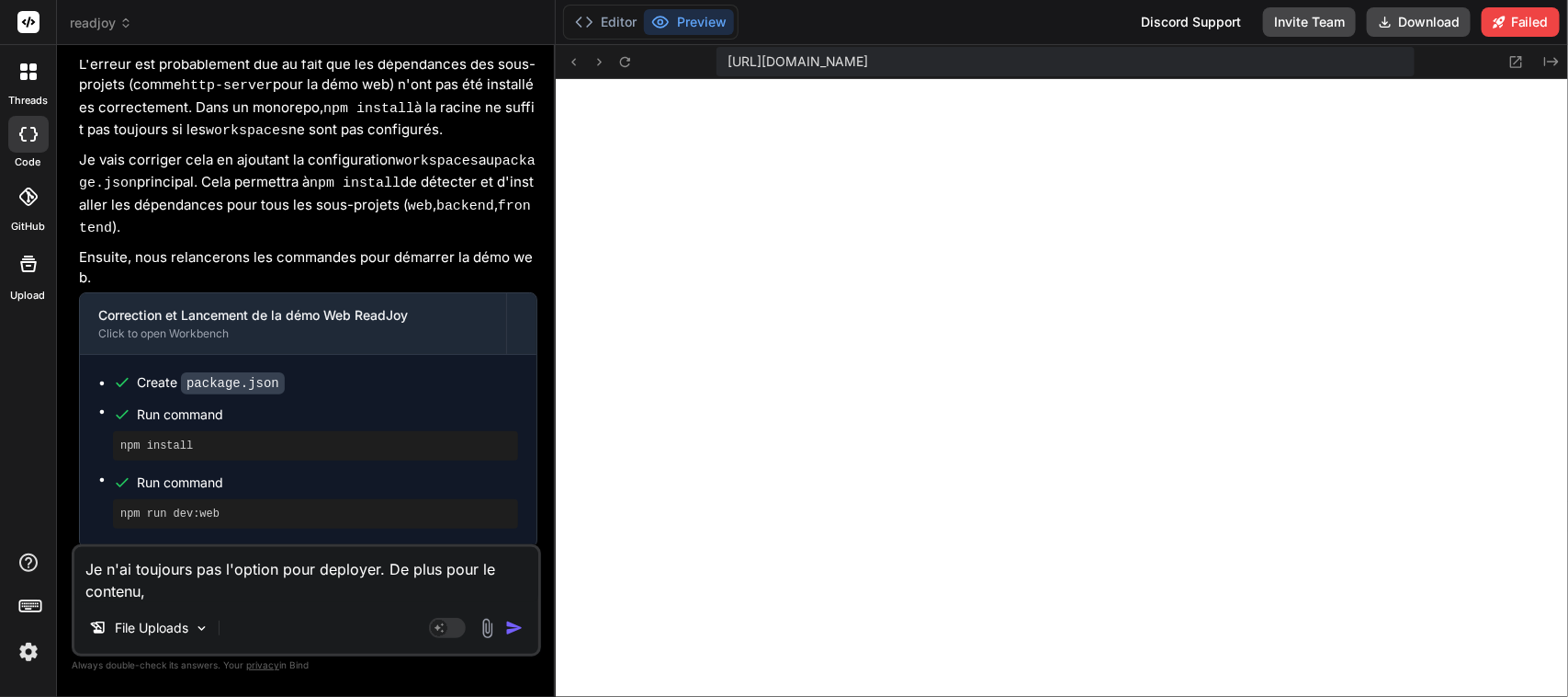
type textarea "x"
type textarea "Je n'ai toujours pas l'option pour deployer. De plus pour le contenu, c"
type textarea "x"
type textarea "Je n'ai toujours pas l'option pour deployer. De plus pour le contenu, co"
type textarea "x"
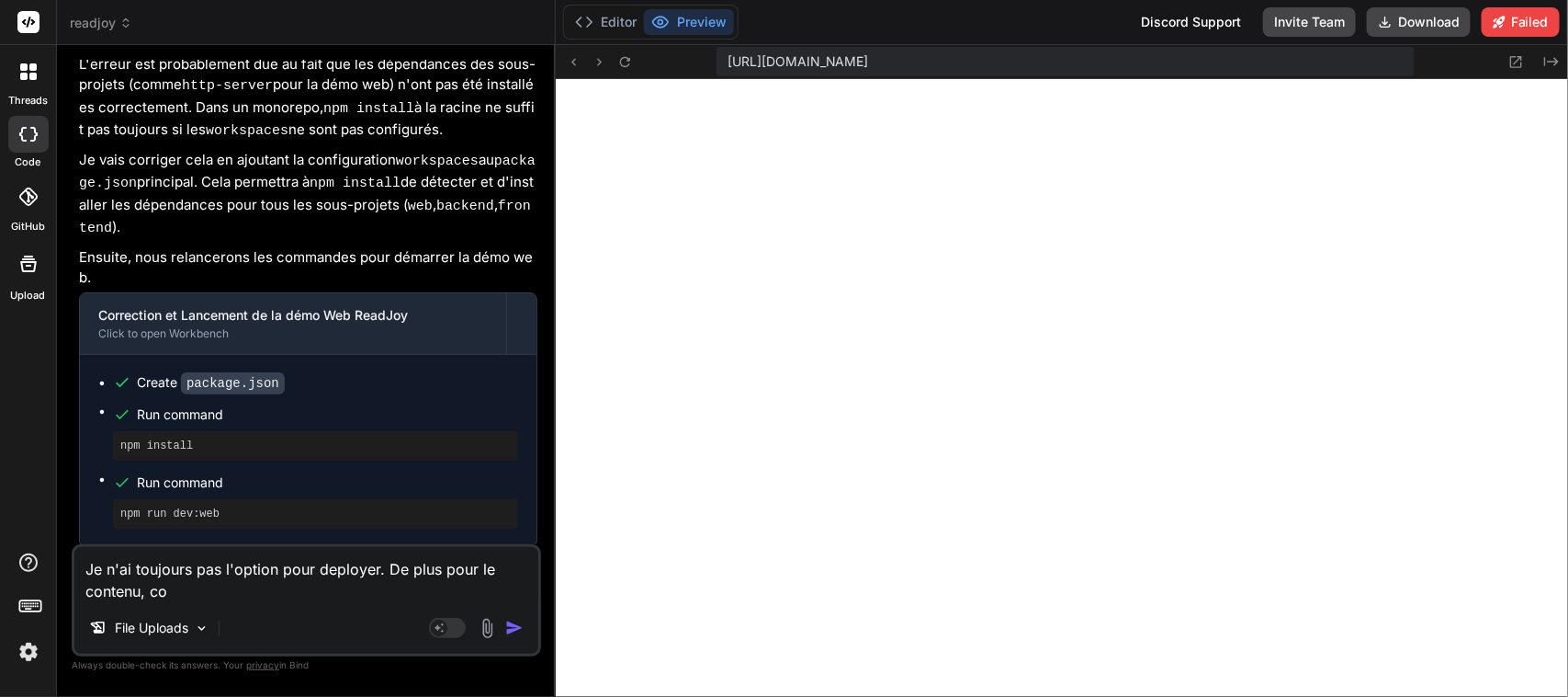
type textarea "Je n'ai toujours pas l'option pour deployer. De plus pour le contenu, com"
type textarea "x"
type textarea "Je n'ai toujours pas l'option pour deployer. De plus pour le contenu, comm"
type textarea "x"
type textarea "Je n'ai toujours pas l'option pour deployer. De plus pour le contenu, comme"
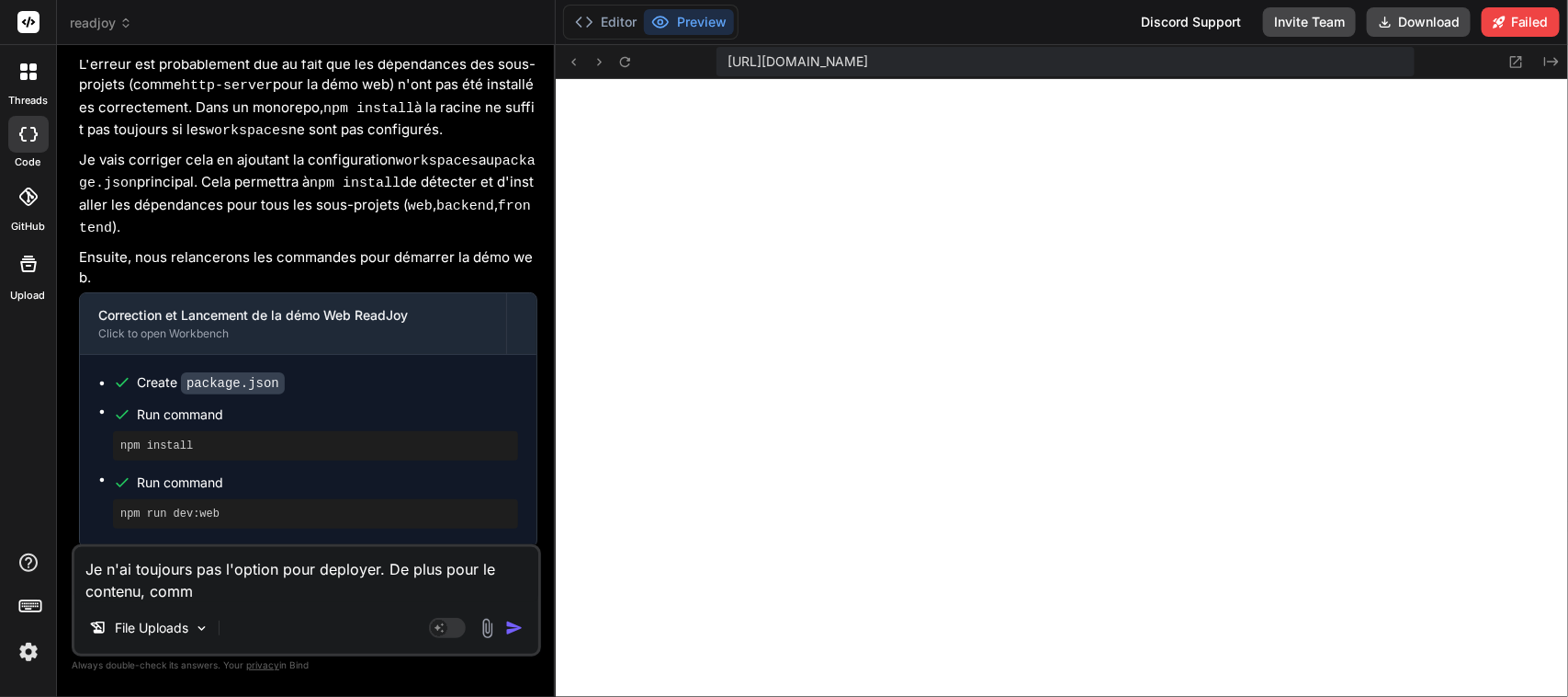
type textarea "x"
type textarea "Je n'ai toujours pas l'option pour deployer. De plus pour le contenu, commen"
type textarea "x"
type textarea "Je n'ai toujours pas l'option pour deployer. De plus pour le contenu, comment"
type textarea "x"
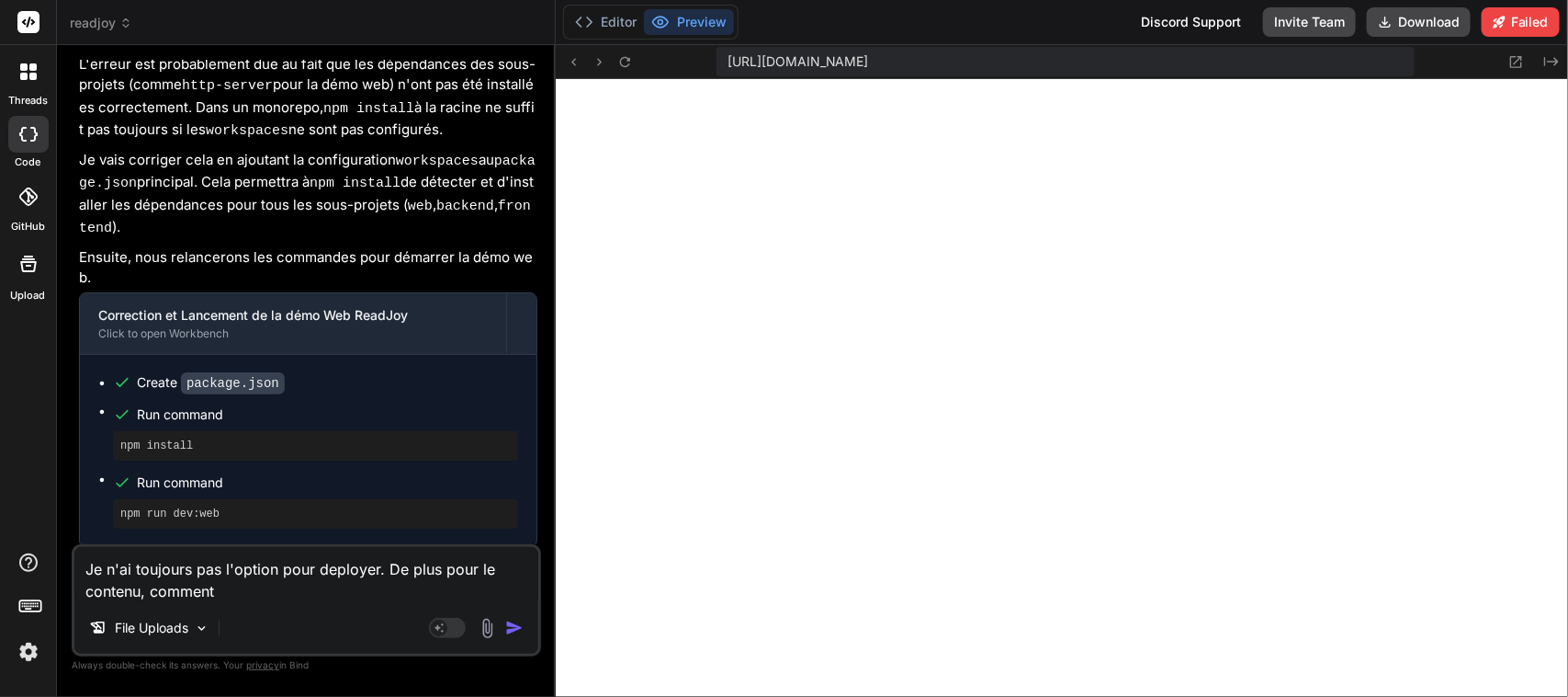
type textarea "Je n'ai toujours pas l'option pour deployer. De plus pour le contenu, comment"
type textarea "x"
type textarea "Je n'ai toujours pas l'option pour deployer. De plus pour le contenu, comment c"
type textarea "x"
type textarea "Je n'ai toujours pas l'option pour deployer. De plus pour le contenu, comment ce"
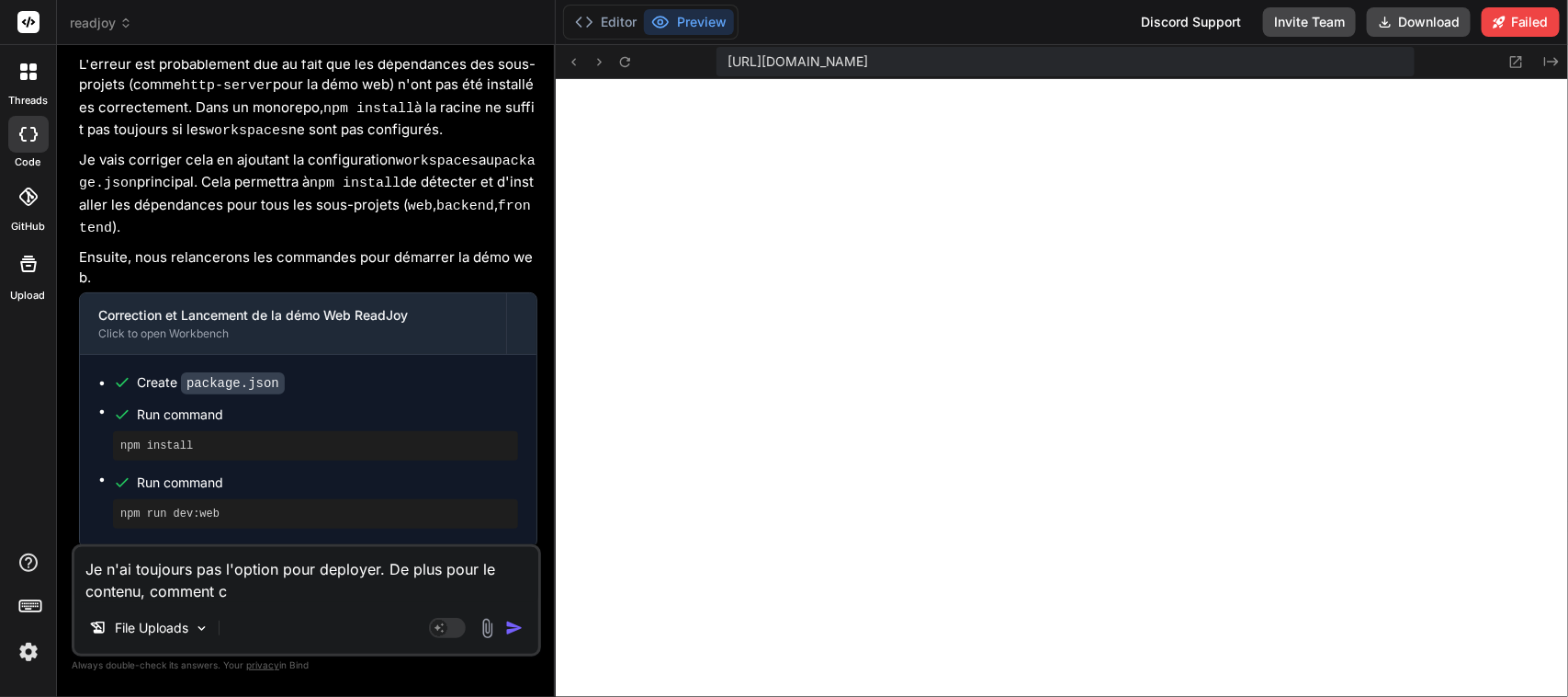
type textarea "x"
type textarea "Je n'ai toujours pas l'option pour deployer. De plus pour le contenu, comment c…"
type textarea "x"
type textarea "Je n'ai toujours pas l'option pour deployer. De plus pour le contenu, comment c…"
type textarea "x"
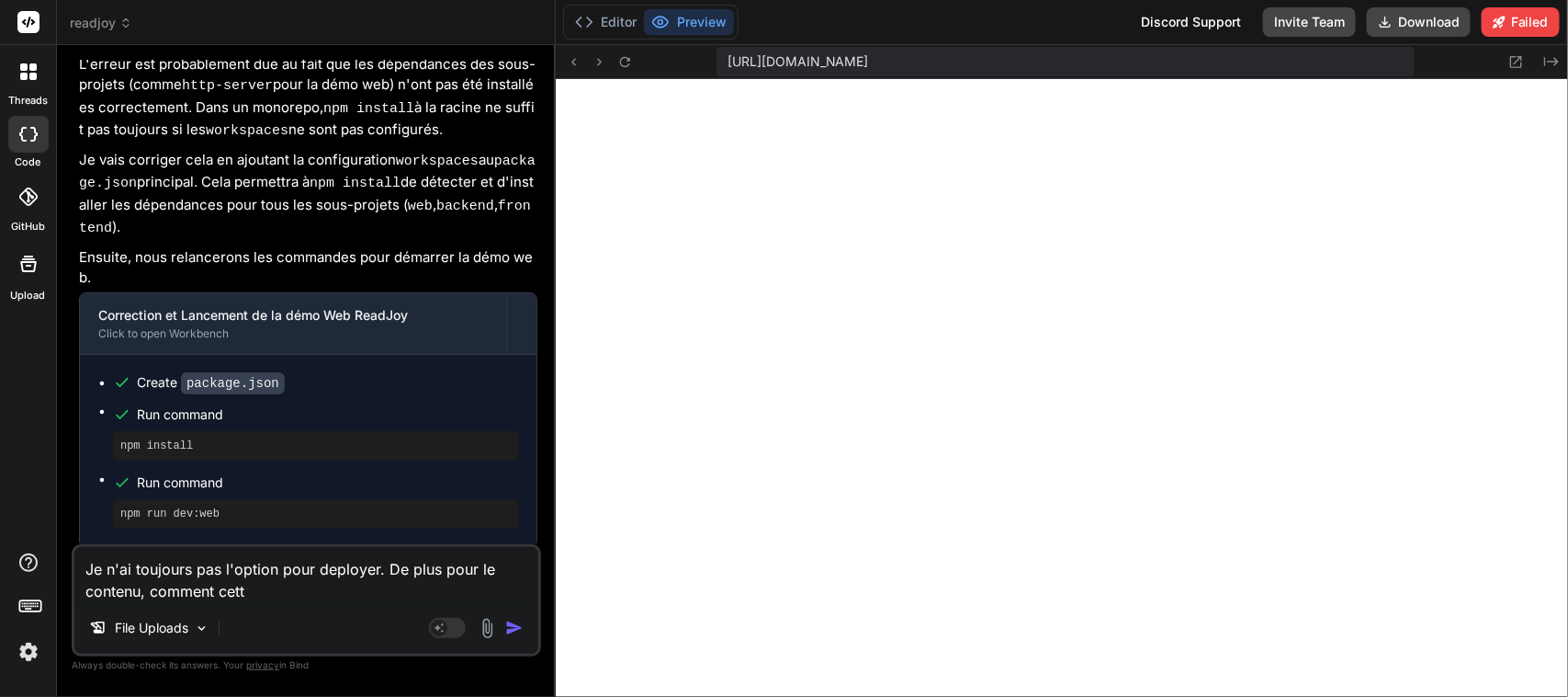
type textarea "Je n'ai toujours pas l'option pour deployer. De plus pour le contenu, comment c…"
type textarea "x"
type textarea "Je n'ai toujours pas l'option pour deployer. De plus pour le contenu, comment c…"
type textarea "x"
type textarea "Je n'ai toujours pas l'option pour deployer. De plus pour le contenu, comment c…"
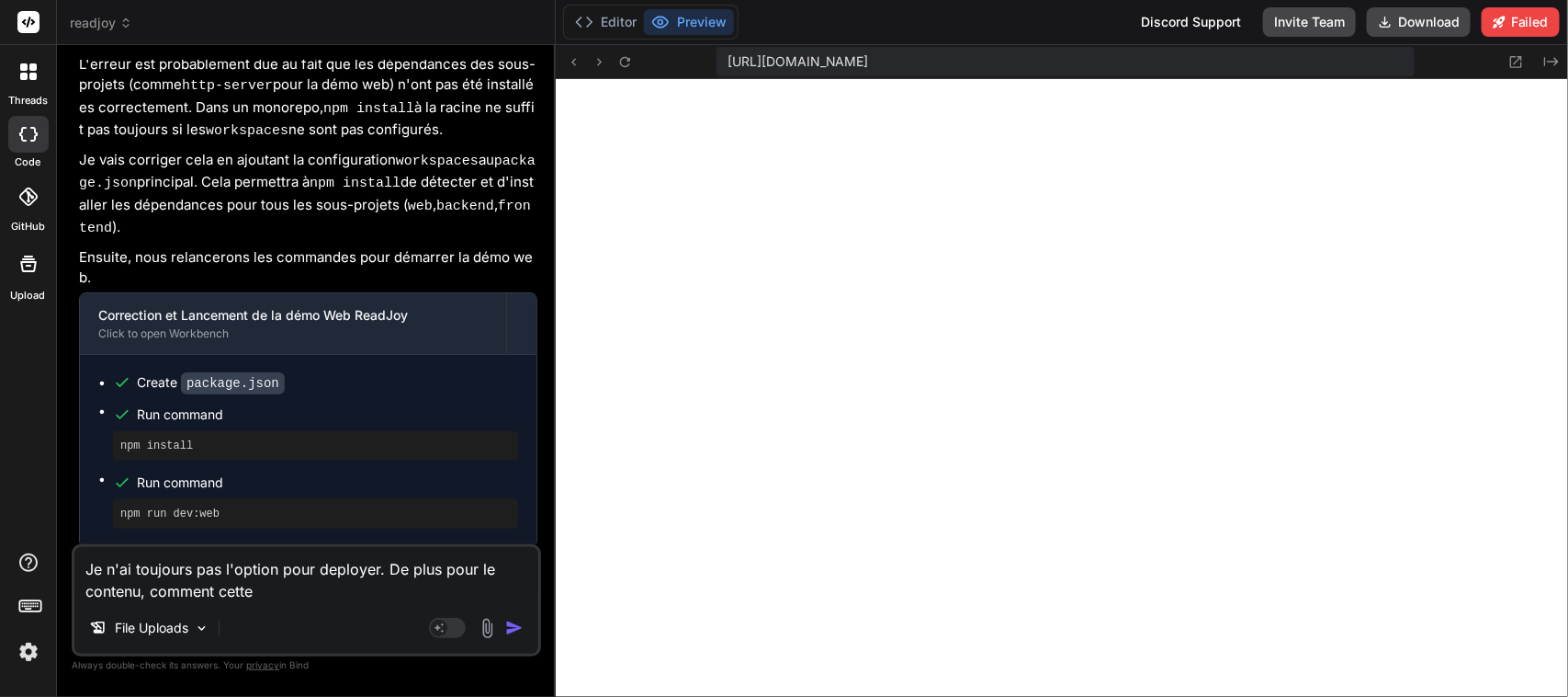
type textarea "x"
type textarea "Je n'ai toujours pas l'option pour deployer. De plus pour le contenu, comment c…"
type textarea "x"
type textarea "Je n'ai toujours pas l'option pour deployer. De plus pour le contenu, comment c…"
type textarea "x"
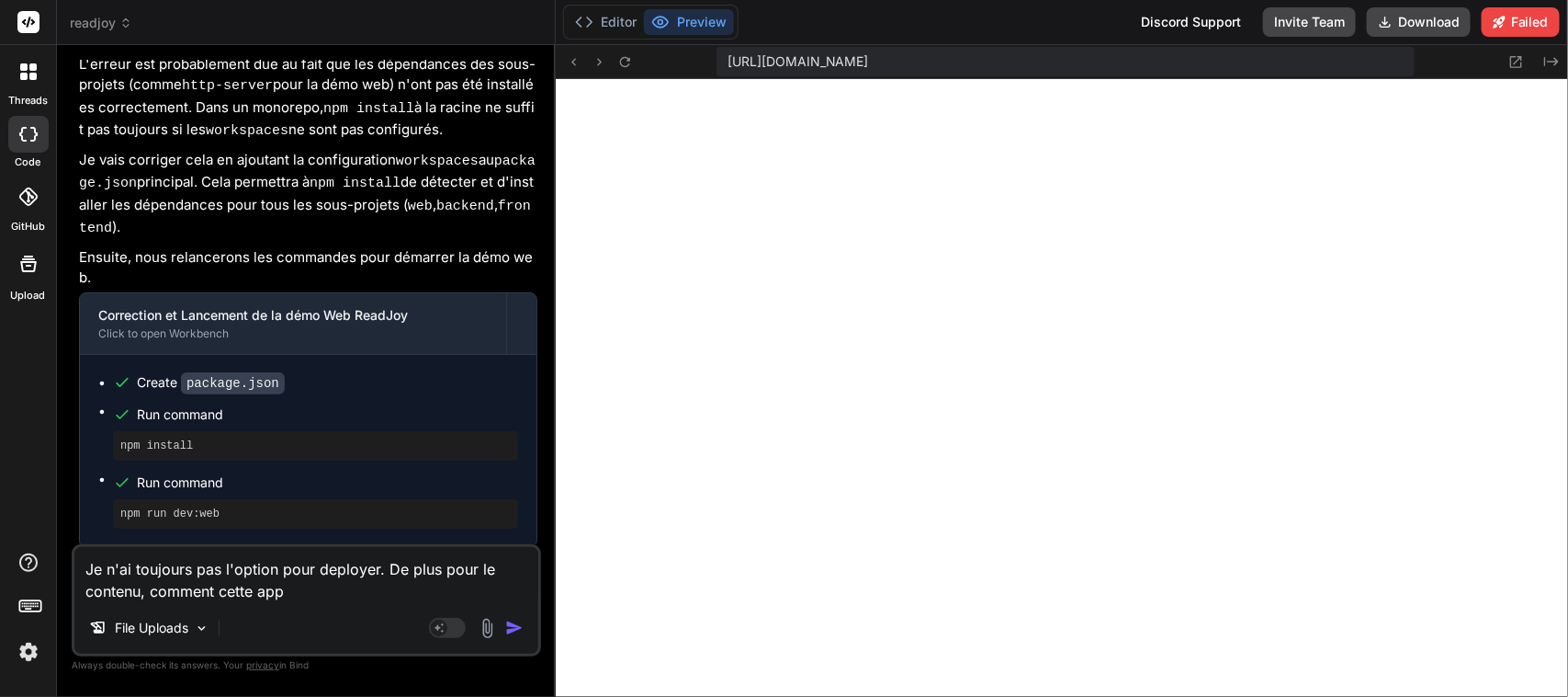
type textarea "Je n'ai toujours pas l'option pour deployer. De plus pour le contenu, comment c…"
type textarea "x"
type textarea "Je n'ai toujours pas l'option pour deployer. De plus pour le contenu, comment c…"
type textarea "x"
type textarea "Je n'ai toujours pas l'option pour deployer. De plus pour le contenu, comment c…"
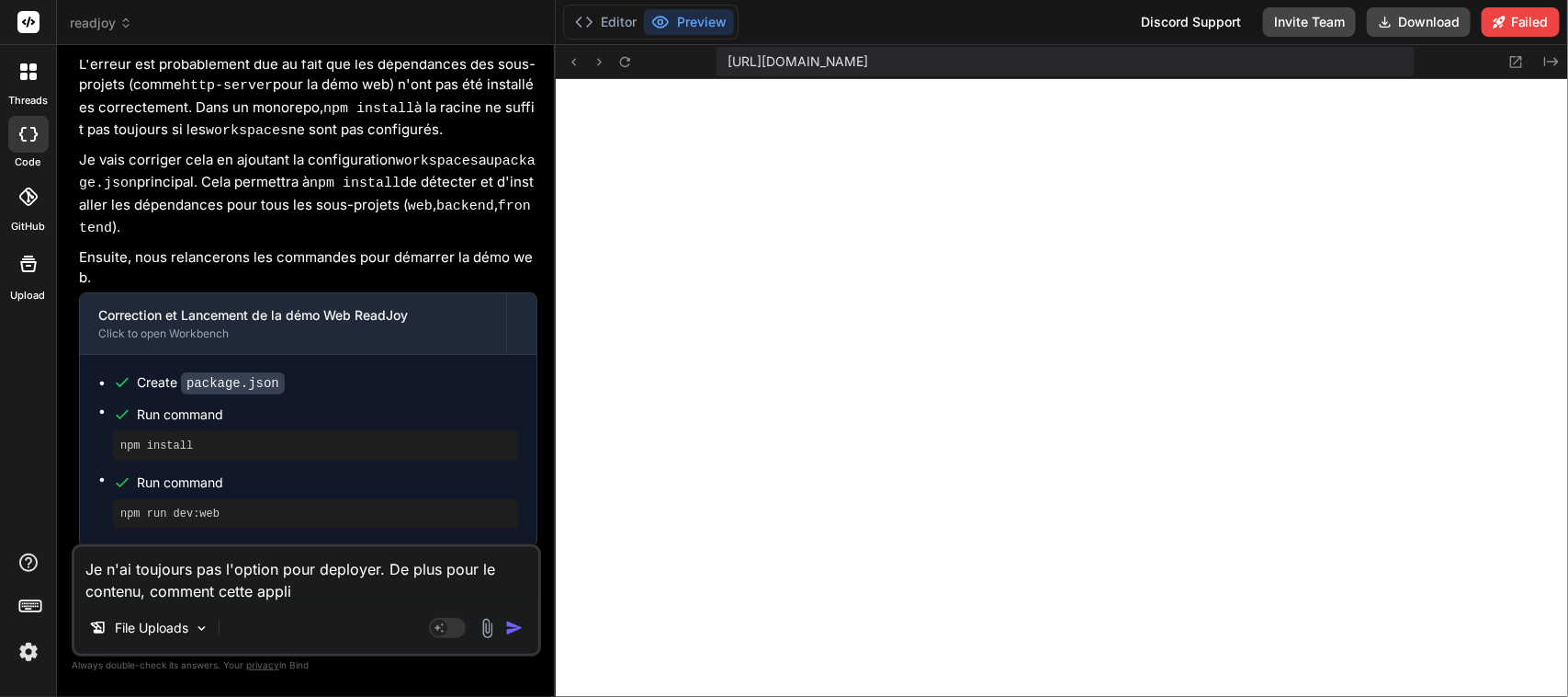
type textarea "x"
type textarea "Je n'ai toujours pas l'option pour deployer. De plus pour le contenu, comment c…"
type textarea "x"
type textarea "Je n'ai toujours pas l'option pour deployer. De plus pour le contenu, comment c…"
type textarea "x"
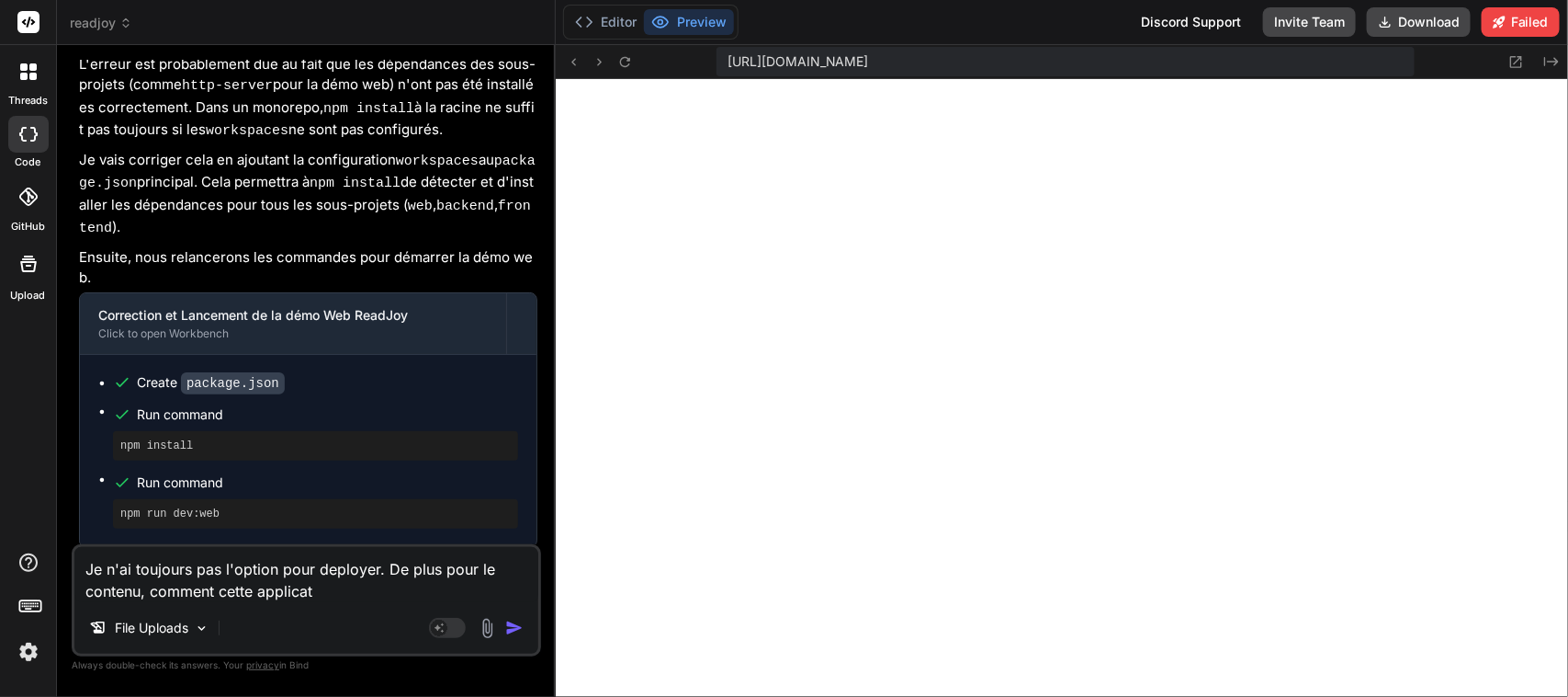
type textarea "Je n'ai toujours pas l'option pour deployer. De plus pour le contenu, comment c…"
type textarea "x"
type textarea "Je n'ai toujours pas l'option pour deployer. De plus pour le contenu, comment c…"
type textarea "x"
type textarea "Je n'ai toujours pas l'option pour deployer. De plus pour le contenu, comment c…"
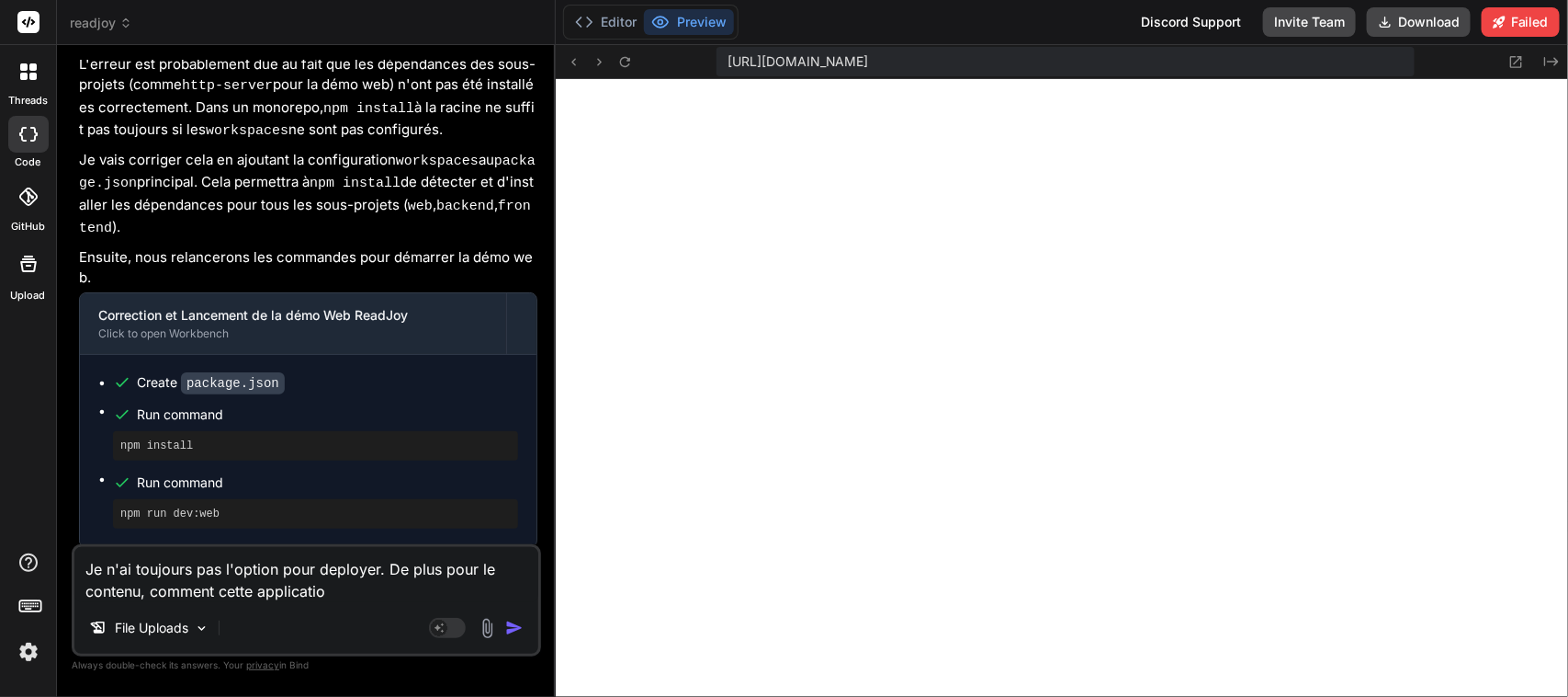
type textarea "x"
type textarea "Je n'ai toujours pas l'option pour deployer. De plus pour le contenu, comment c…"
type textarea "x"
type textarea "Je n'ai toujours pas l'option pour deployer. De plus pour le contenu, comment c…"
type textarea "x"
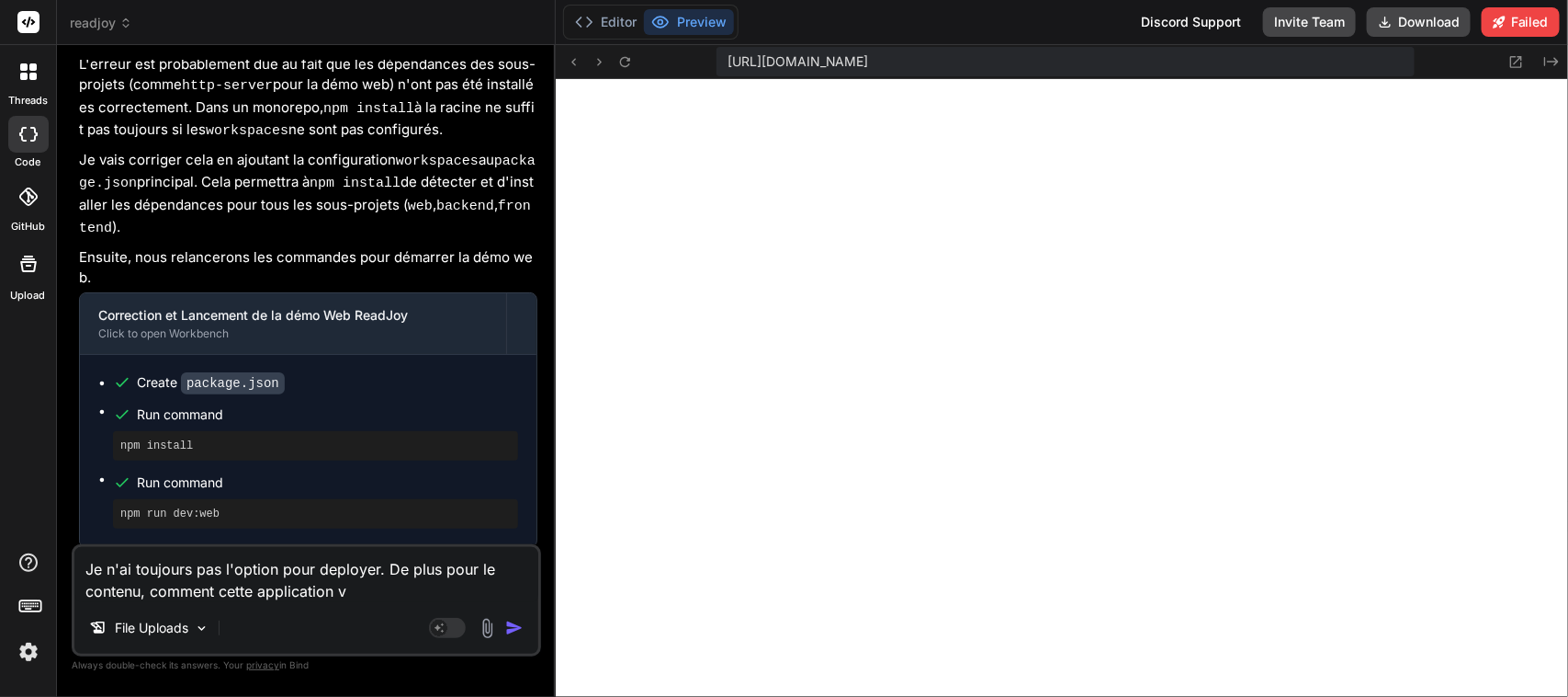
type textarea "Je n'ai toujours pas l'option pour deployer. De plus pour le contenu, comment c…"
type textarea "x"
type textarea "Je n'ai toujours pas l'option pour deployer. De plus pour le contenu, comment c…"
type textarea "x"
type textarea "Je n'ai toujours pas l'option pour deployer. De plus pour le contenu, comment c…"
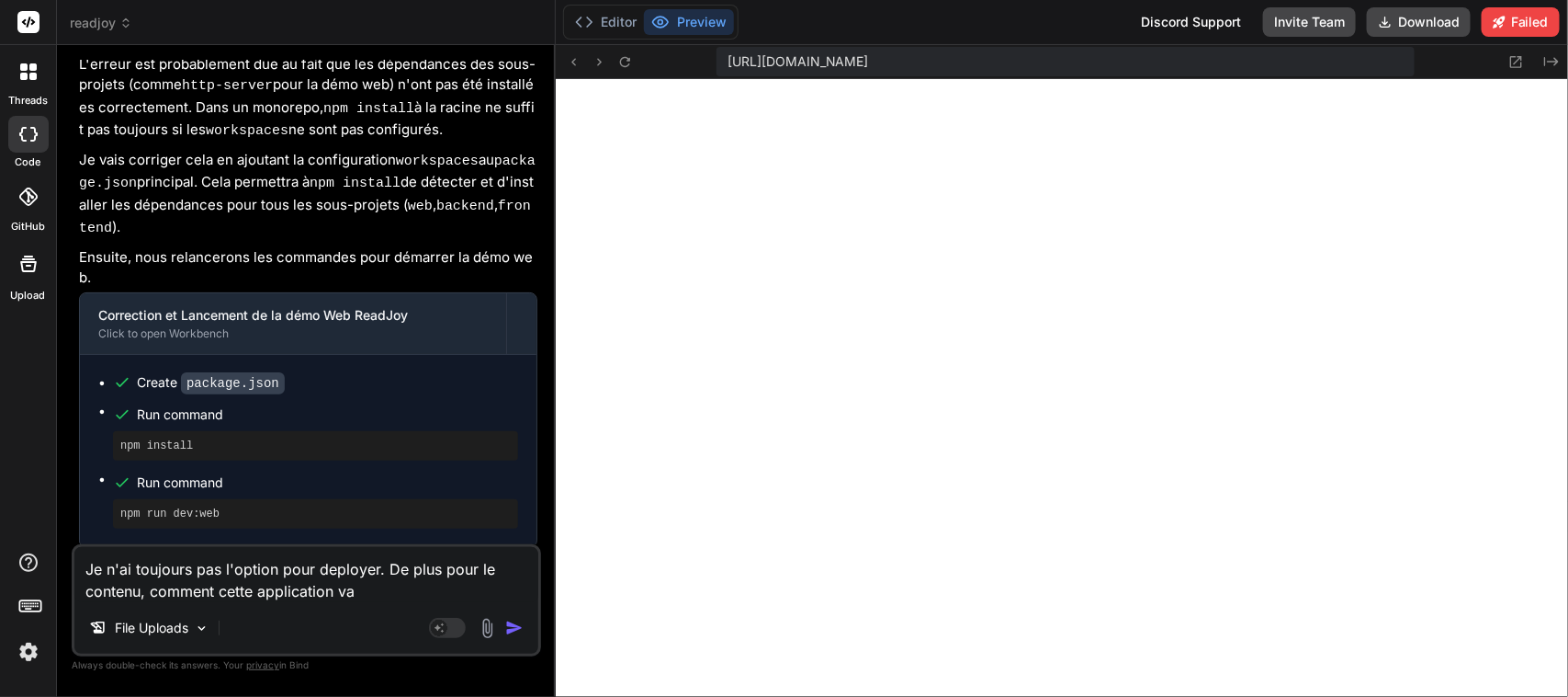
type textarea "x"
type textarea "Je n'ai toujours pas l'option pour deployer. De plus pour le contenu, comment c…"
type textarea "x"
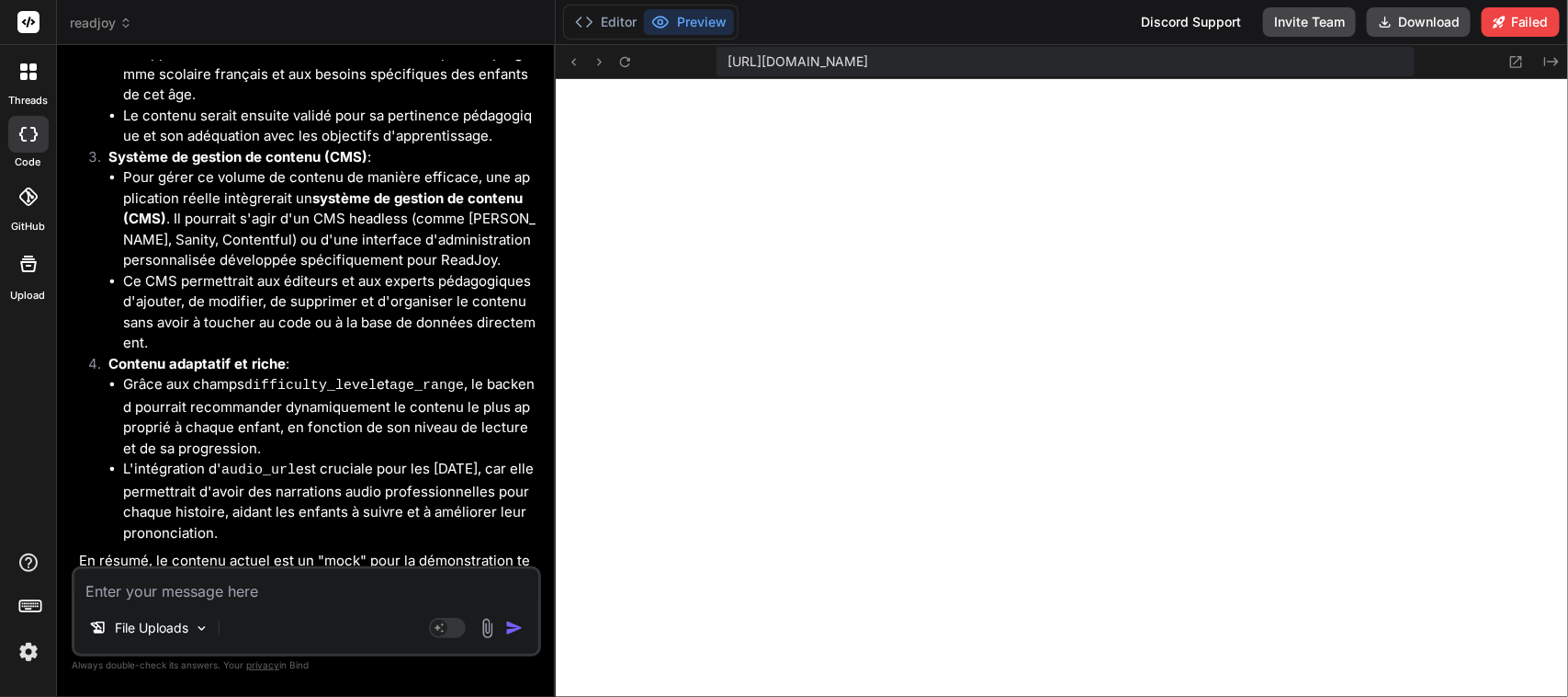
scroll to position [6338, 0]
click at [250, 593] on textarea at bounding box center [306, 585] width 464 height 33
